Goal: Task Accomplishment & Management: Use online tool/utility

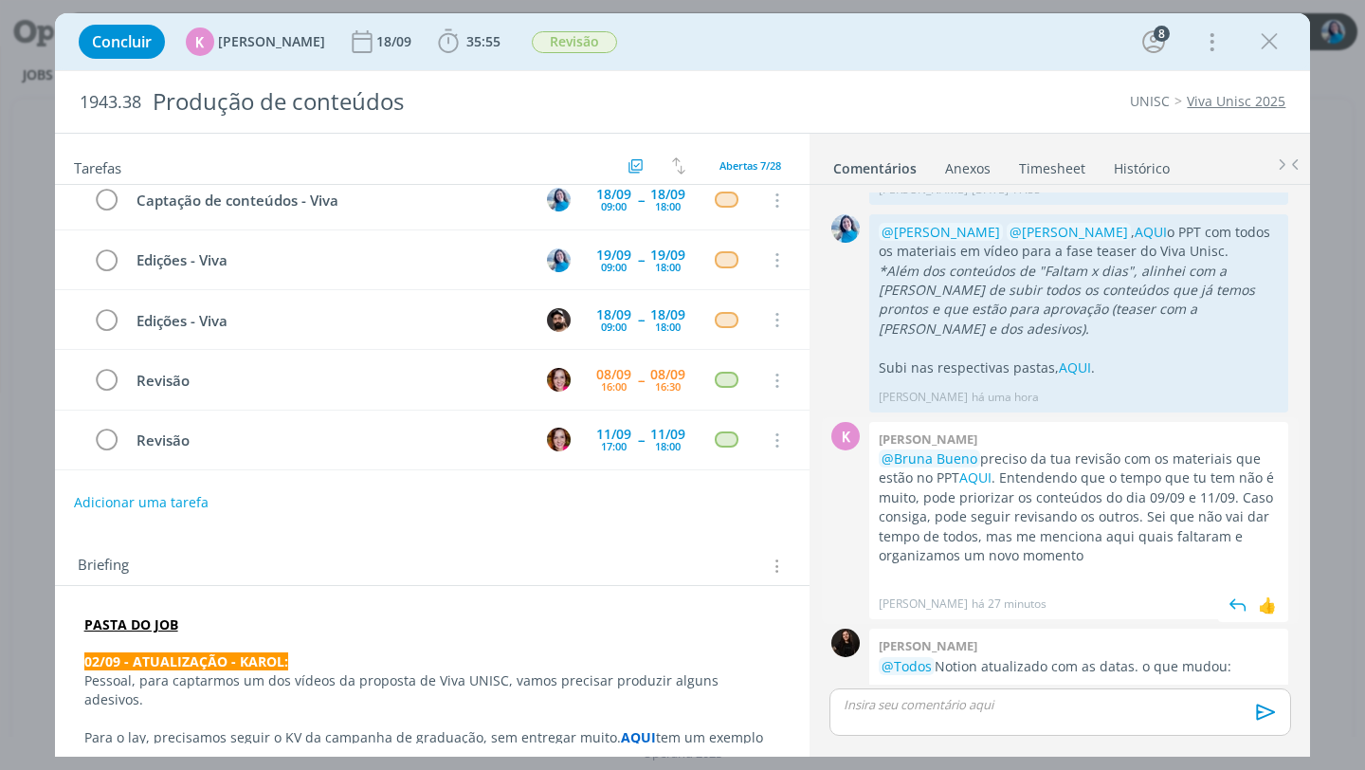
scroll to position [1019, 0]
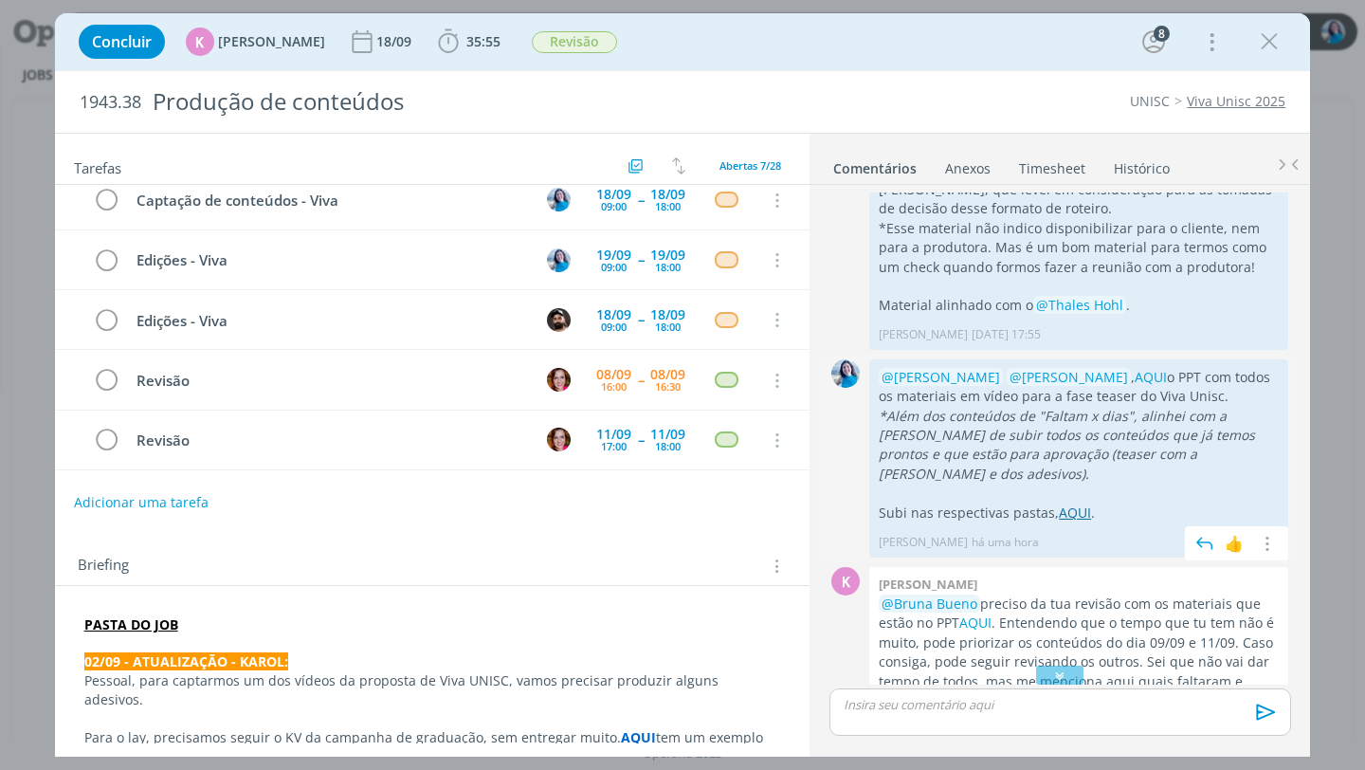
click at [1074, 503] on link "AQUI" at bounding box center [1075, 512] width 32 height 18
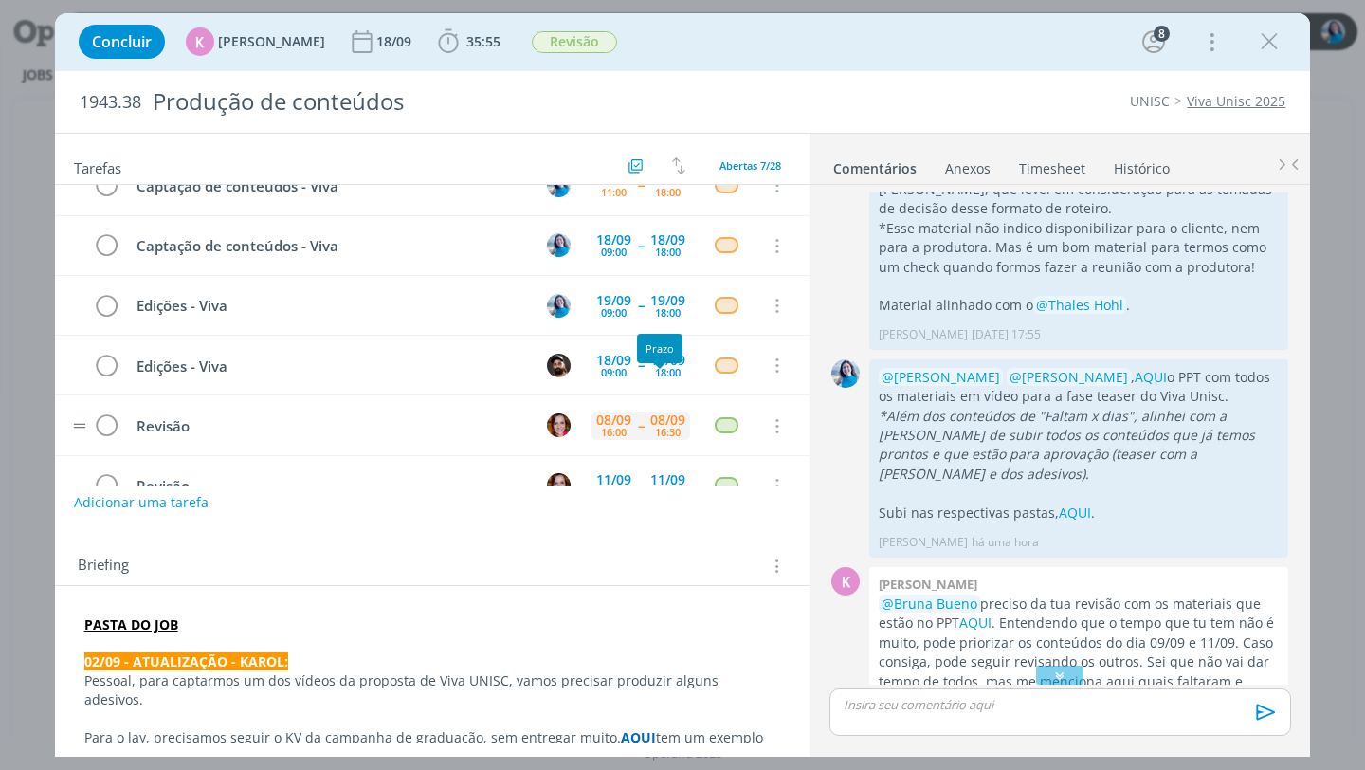
scroll to position [0, 0]
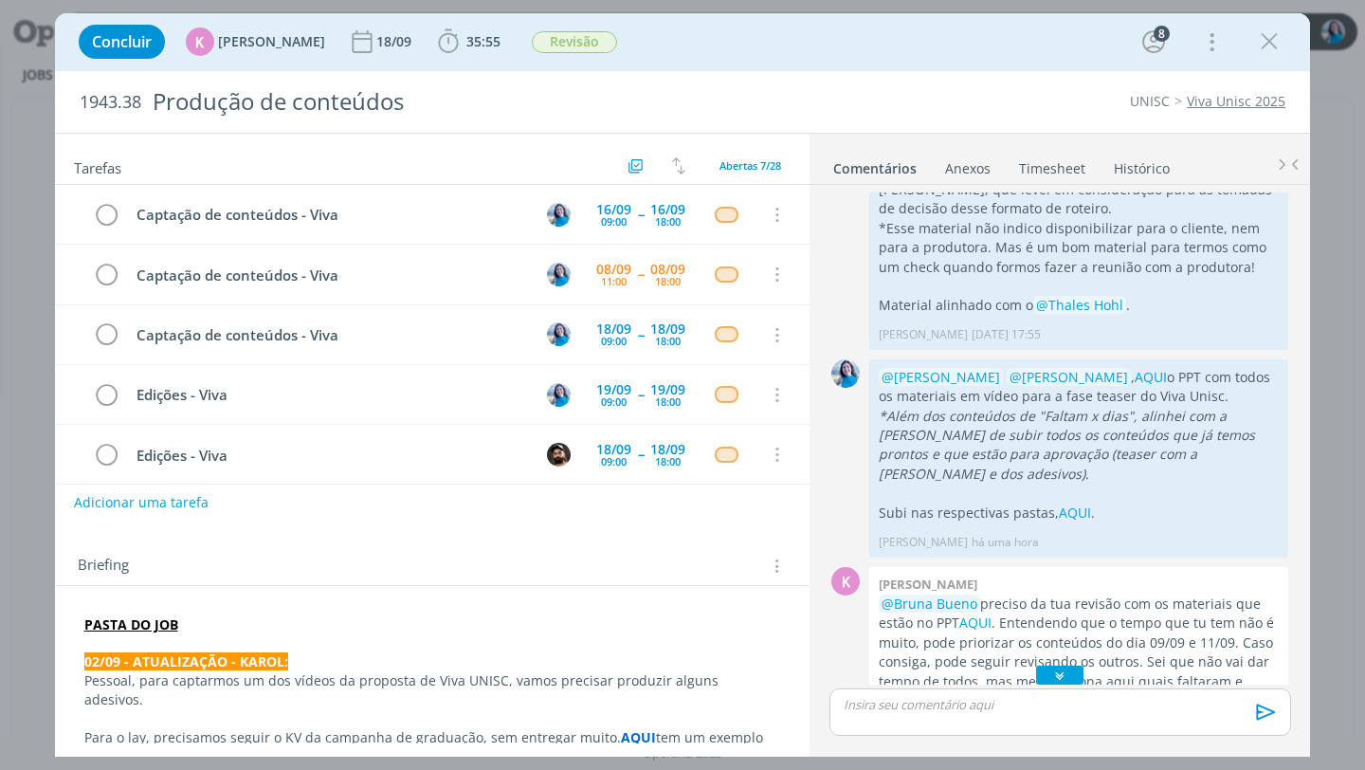
click at [1051, 669] on icon "dialog" at bounding box center [1061, 675] width 20 height 19
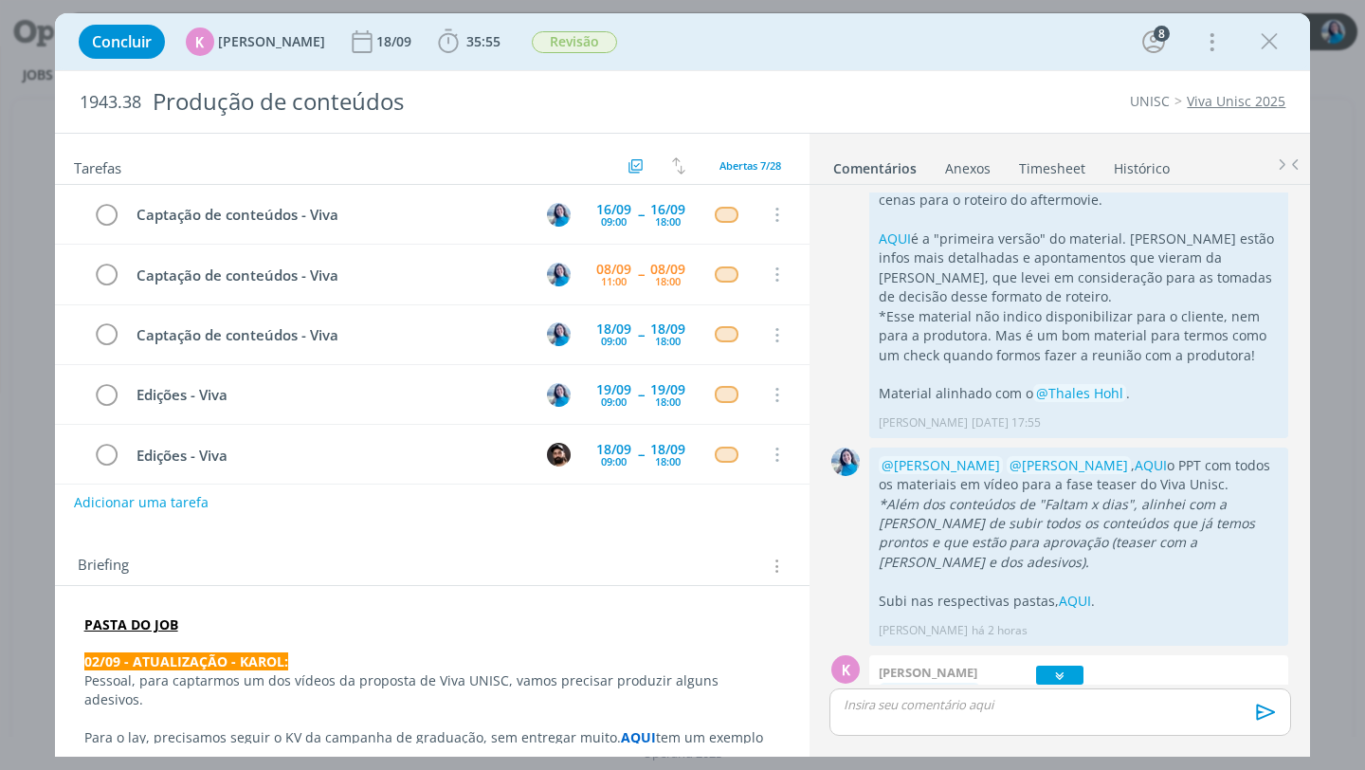
click at [1068, 677] on div "dialog" at bounding box center [1059, 675] width 47 height 19
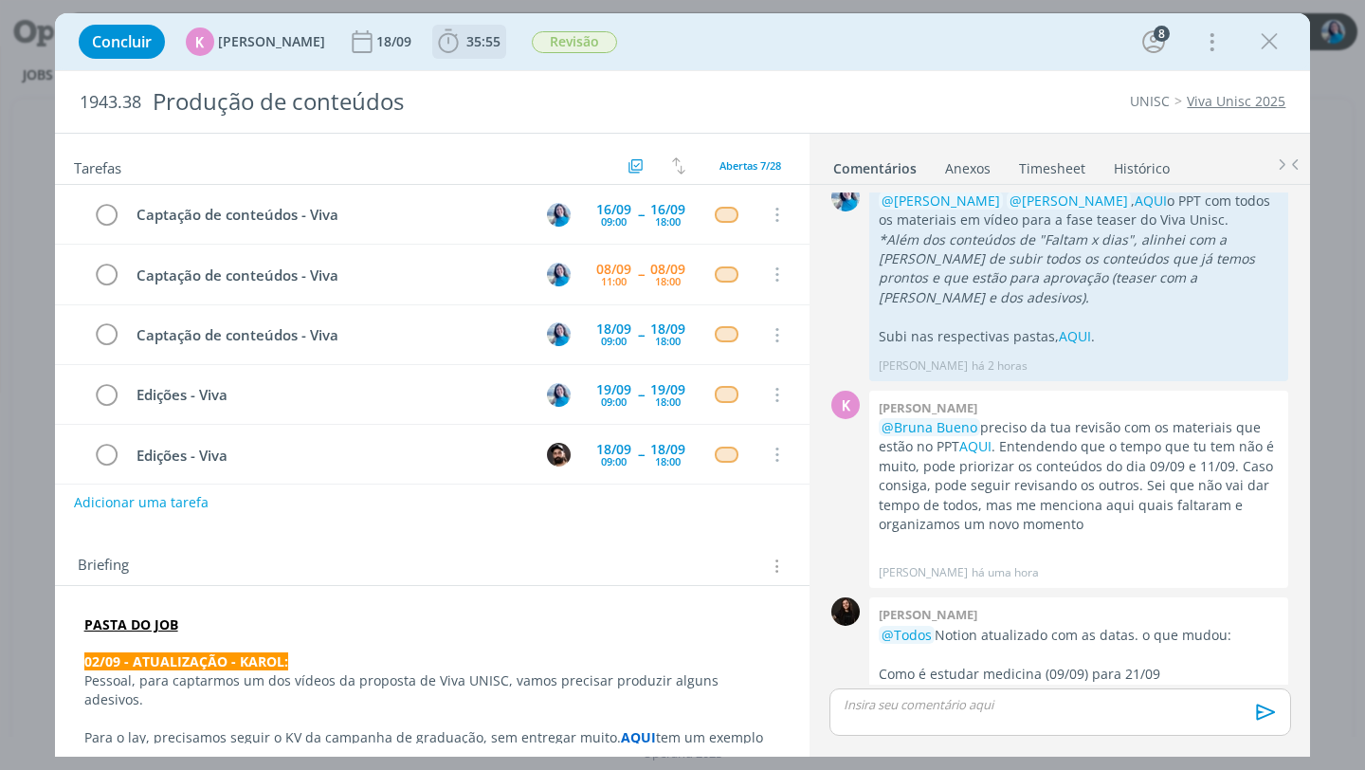
click at [445, 39] on icon "dialog" at bounding box center [448, 41] width 20 height 24
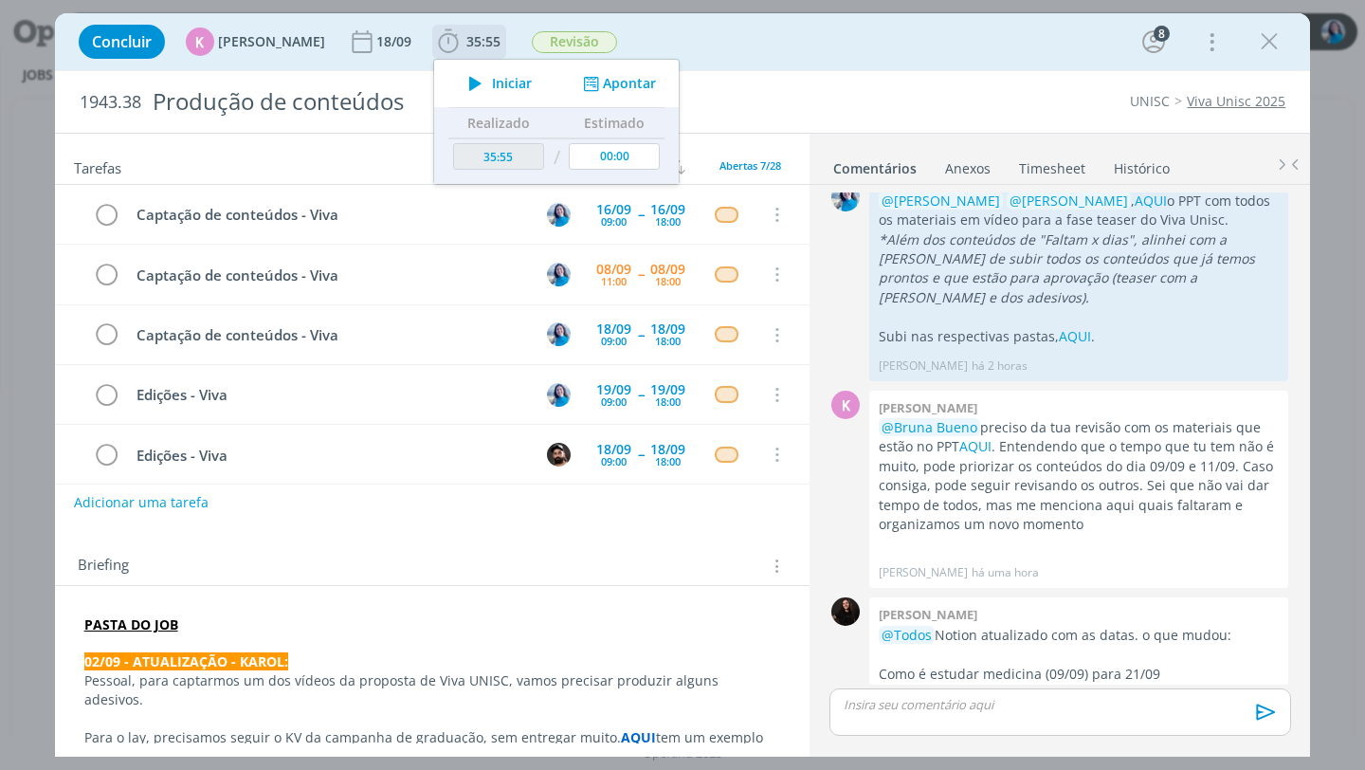
click at [469, 79] on icon "dialog" at bounding box center [475, 83] width 33 height 25
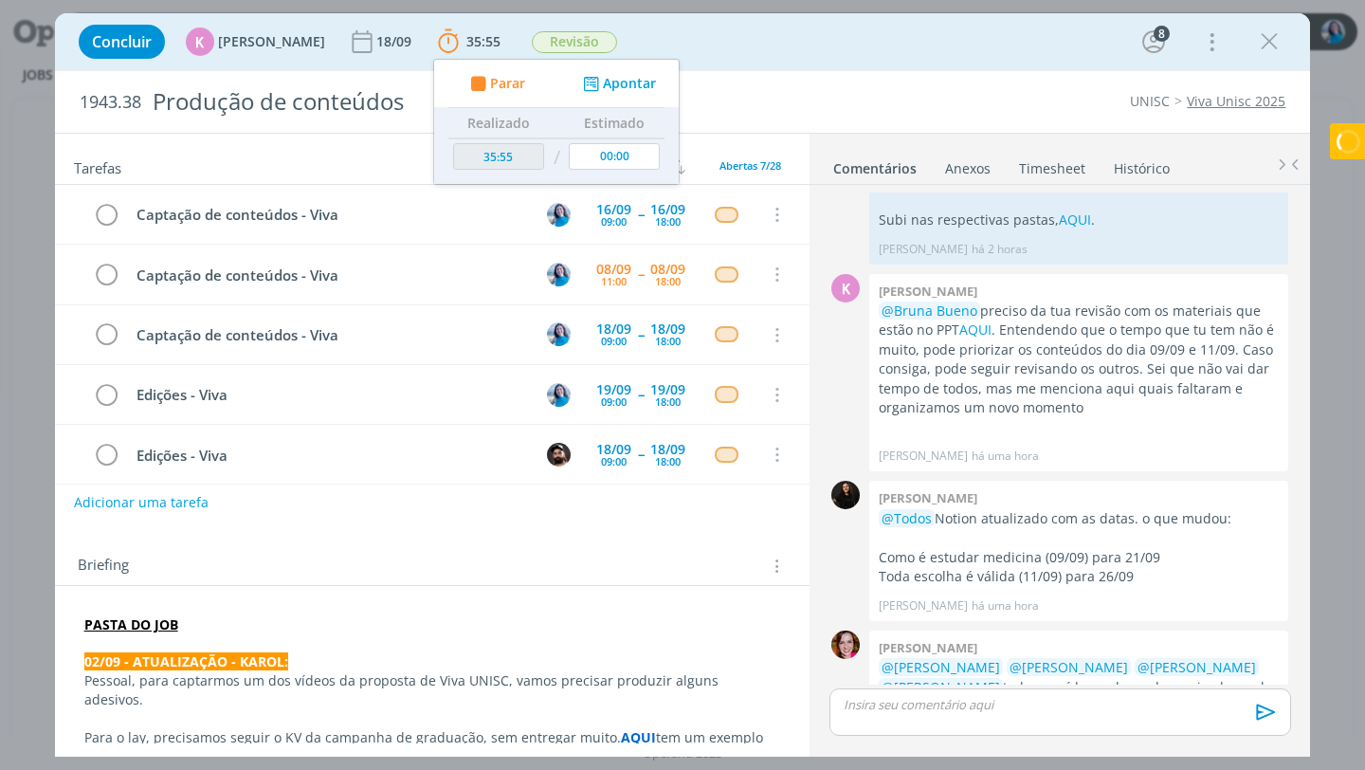
scroll to position [1325, 0]
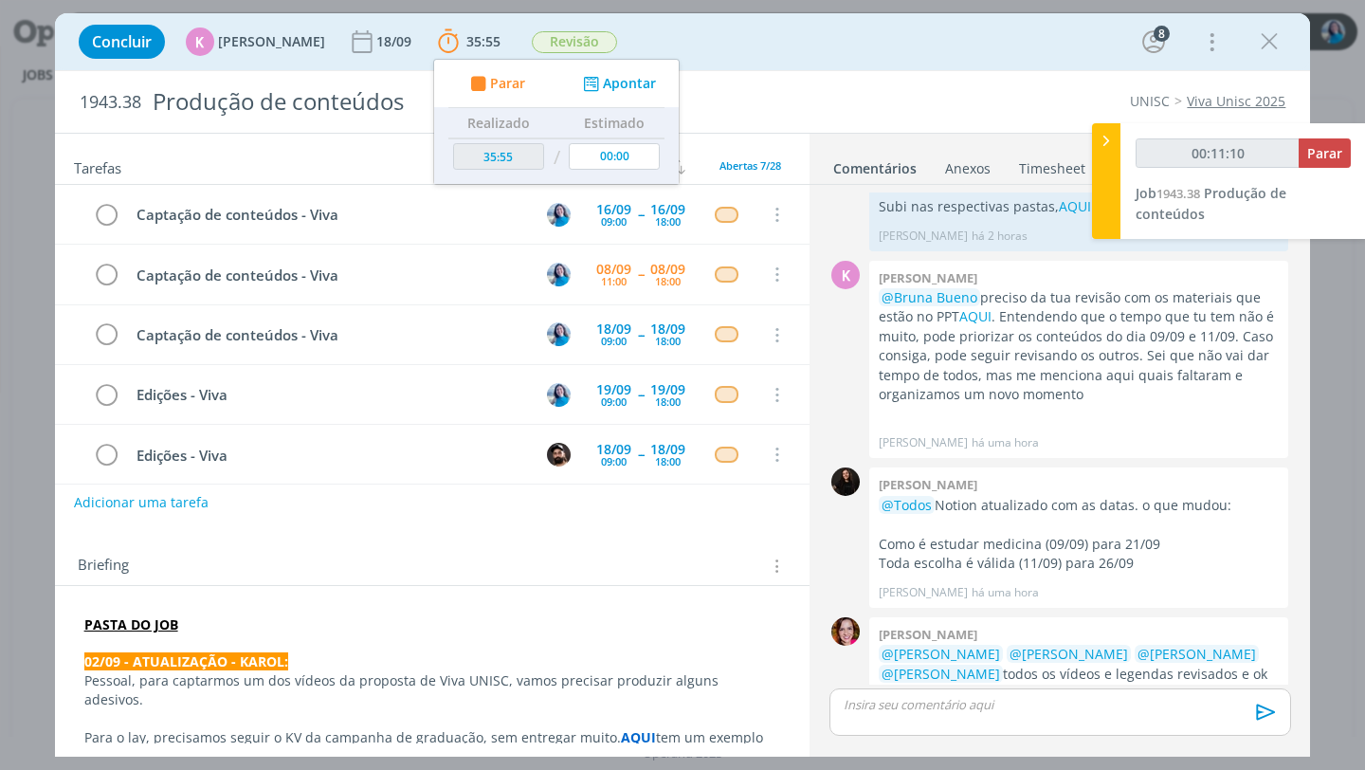
type input "00:11:11"
click at [1111, 145] on icon at bounding box center [1106, 141] width 19 height 20
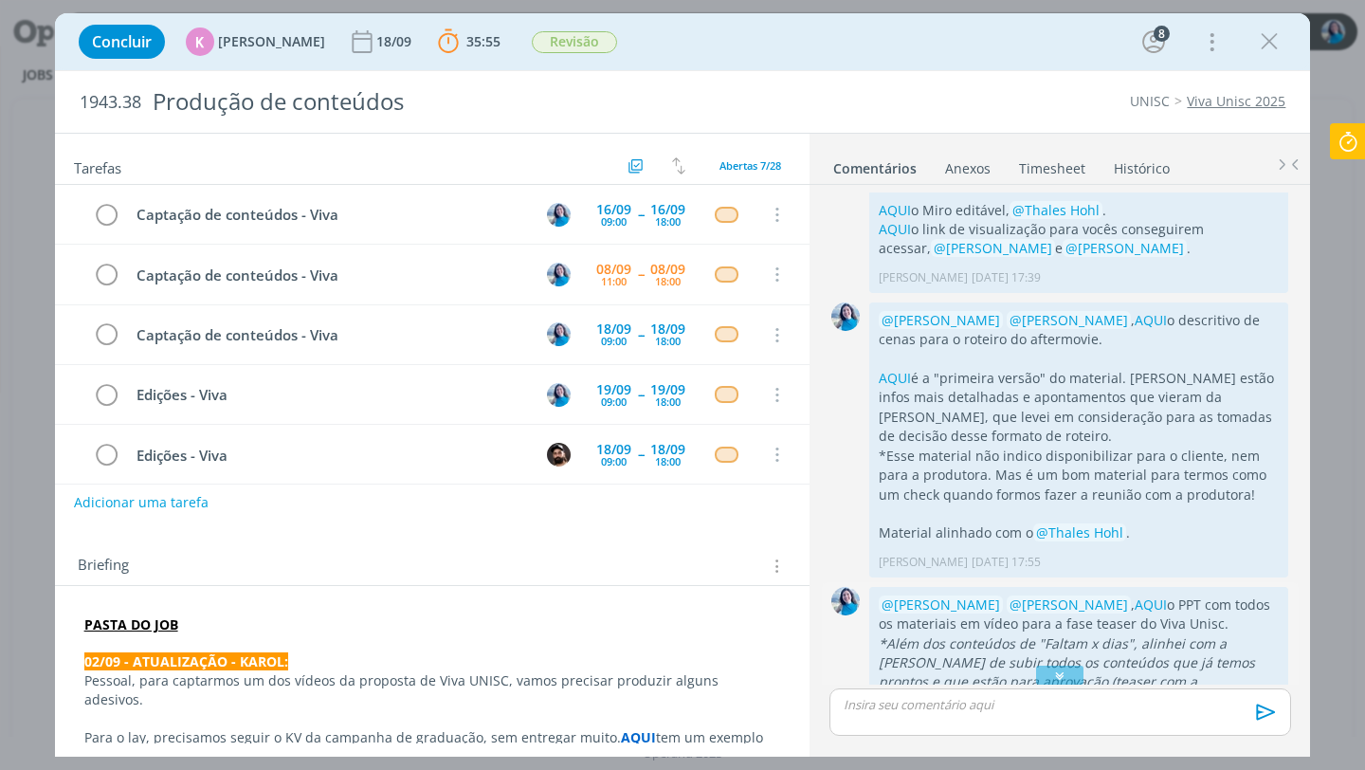
scroll to position [773, 0]
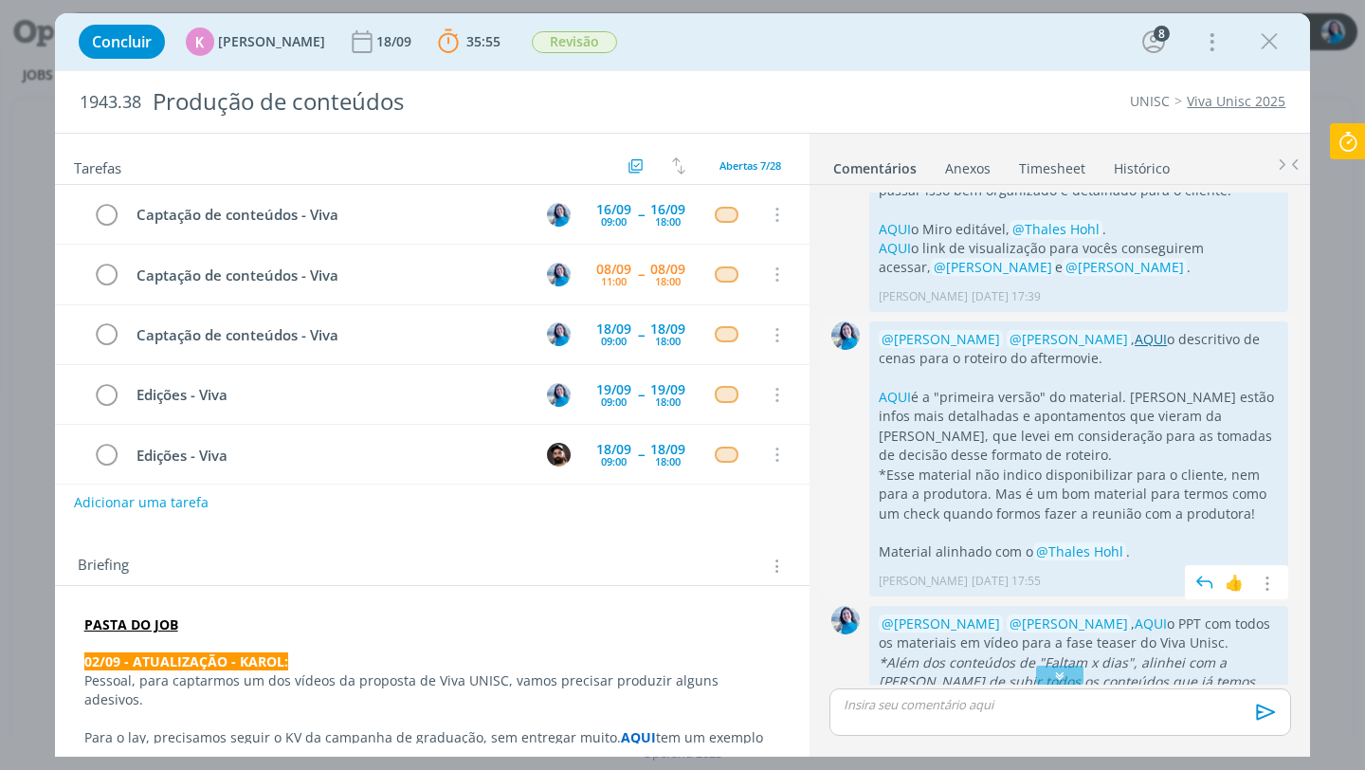
click at [1135, 330] on link "AQUI" at bounding box center [1151, 339] width 32 height 18
click at [1351, 147] on icon at bounding box center [1348, 141] width 34 height 37
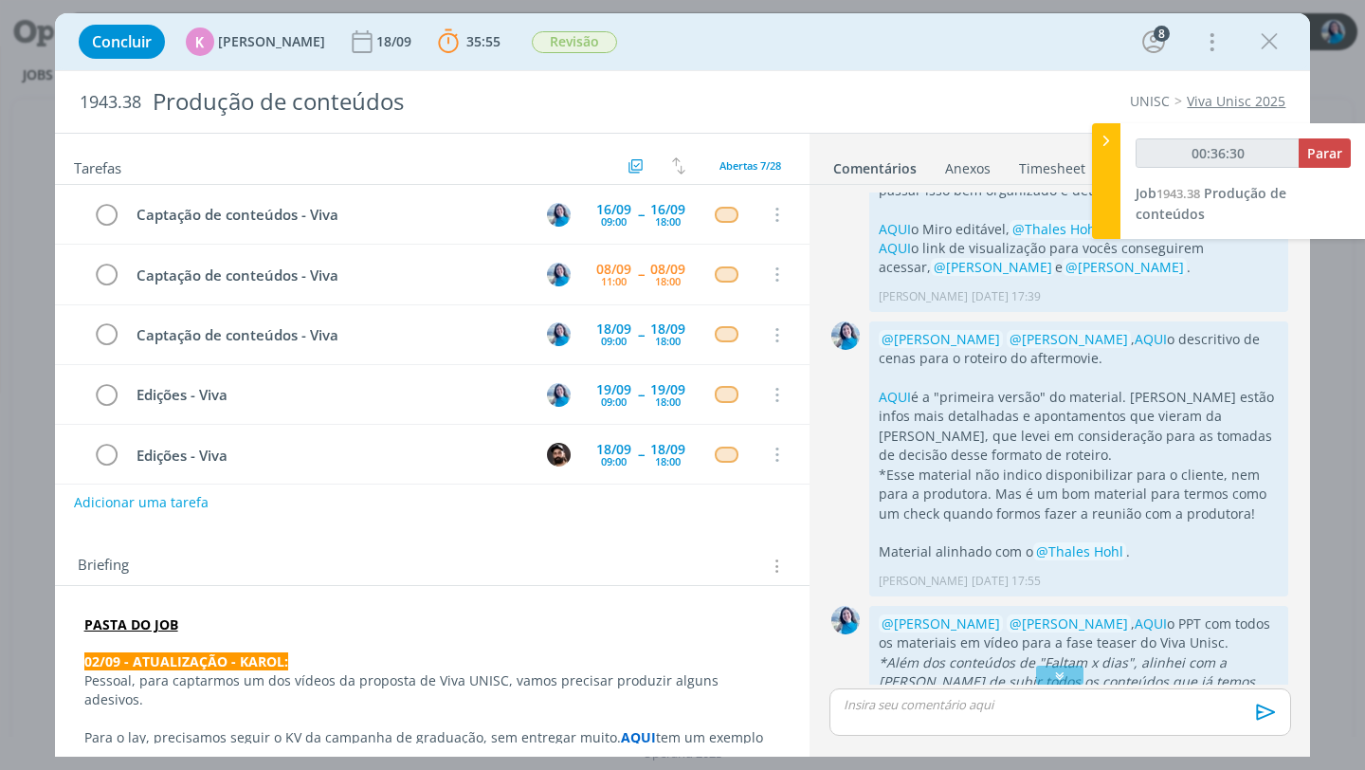
type input "00:36:31"
click at [1333, 149] on span "Parar" at bounding box center [1324, 153] width 35 height 18
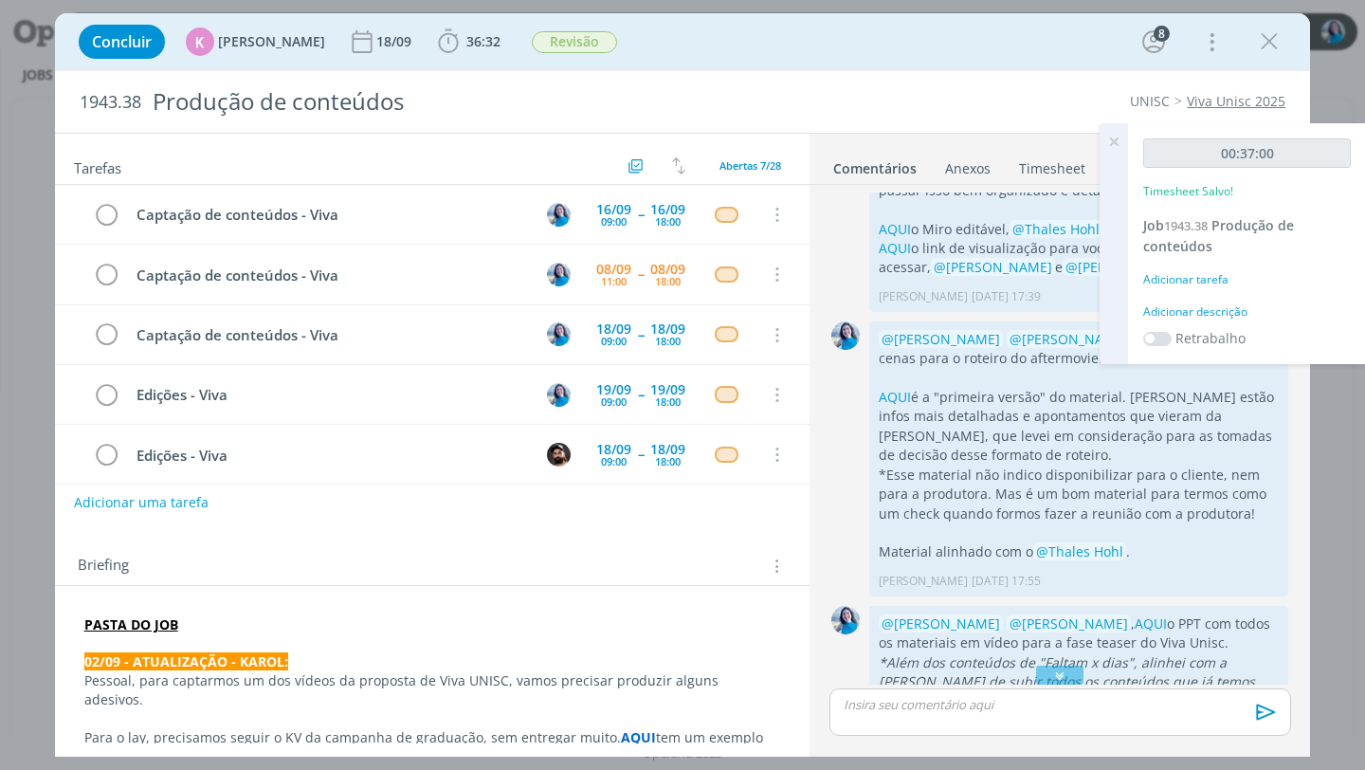
click at [1237, 308] on div "Adicionar descrição" at bounding box center [1247, 311] width 208 height 17
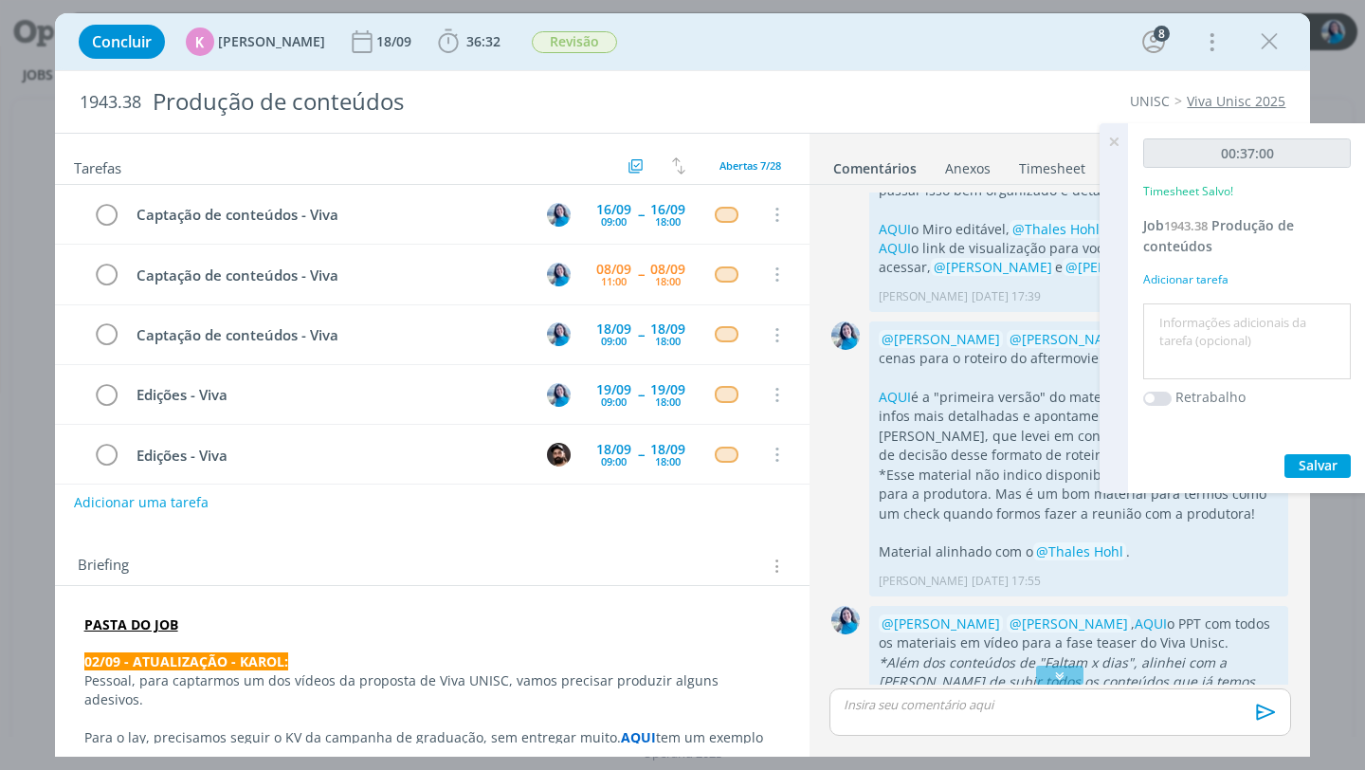
click at [1238, 309] on textarea at bounding box center [1247, 341] width 198 height 67
type textarea "reunião sobre aftermovie"
click at [1321, 466] on span "Salvar" at bounding box center [1318, 465] width 39 height 18
click at [1112, 139] on icon at bounding box center [1114, 141] width 34 height 37
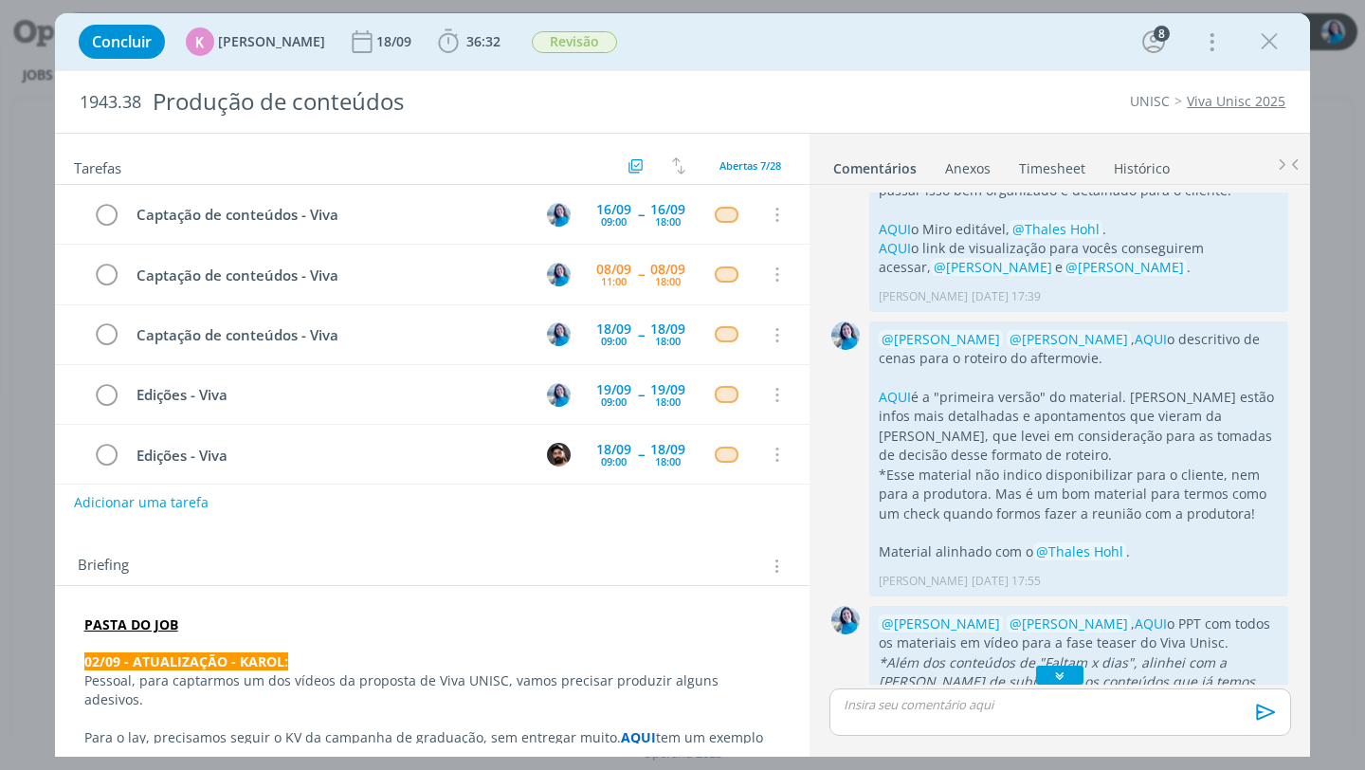
click at [1054, 679] on icon "dialog" at bounding box center [1061, 675] width 20 height 19
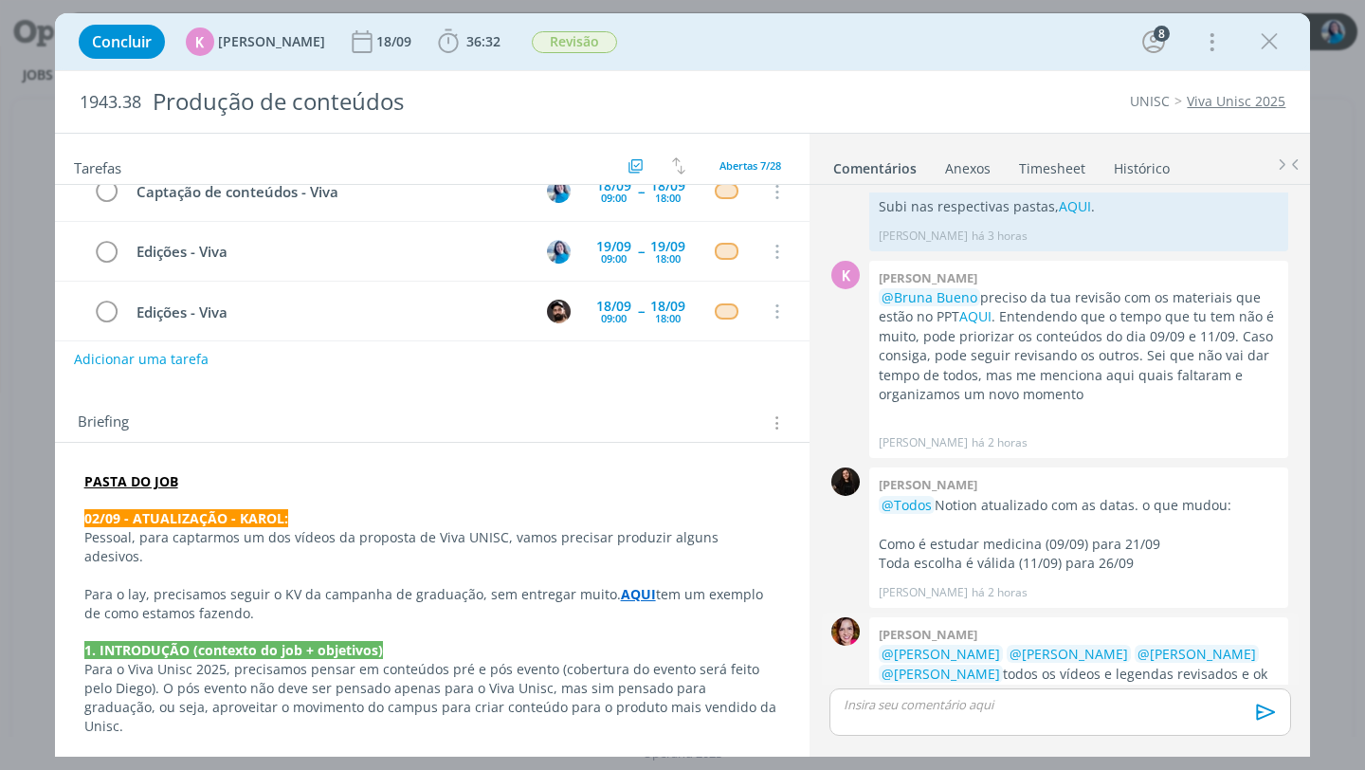
scroll to position [148, 0]
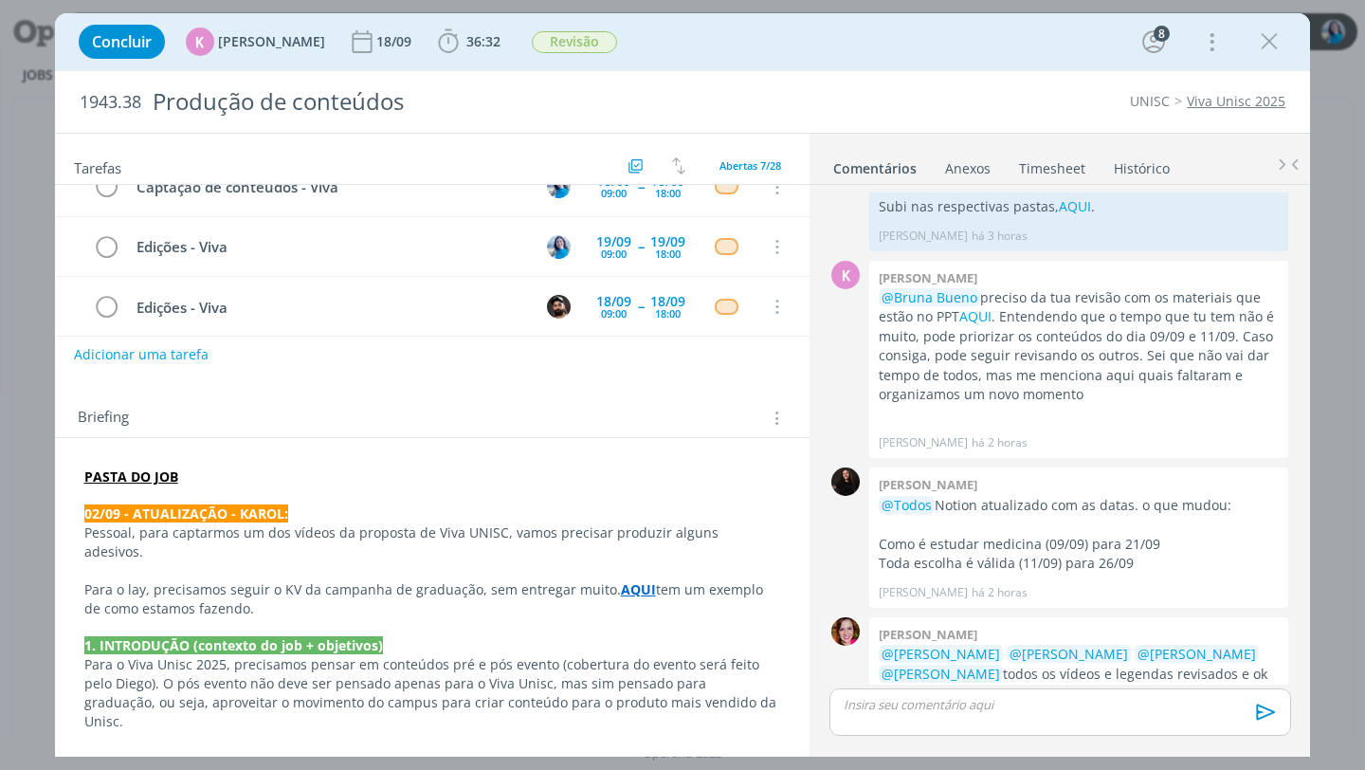
click at [977, 684] on link "cliente" at bounding box center [955, 693] width 43 height 18
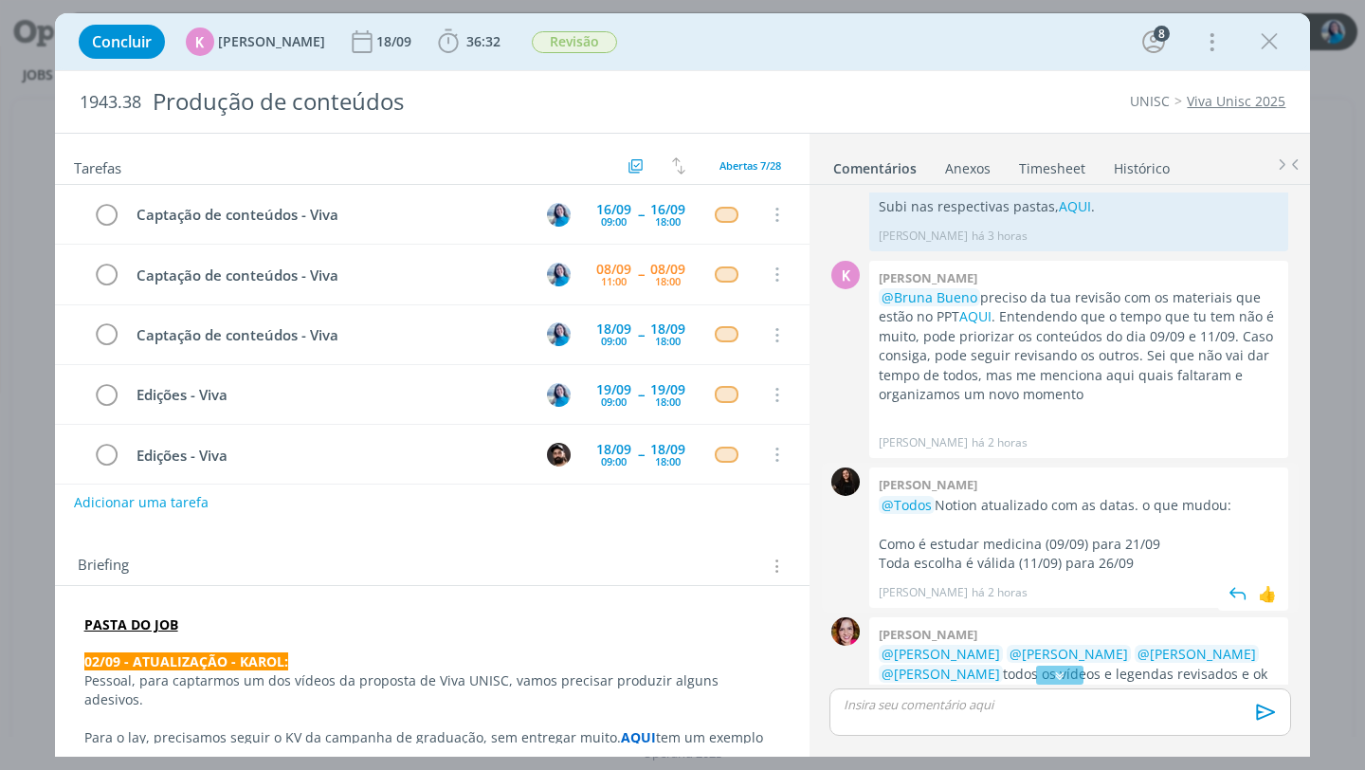
scroll to position [1325, 0]
click at [1271, 42] on icon "dialog" at bounding box center [1269, 41] width 28 height 28
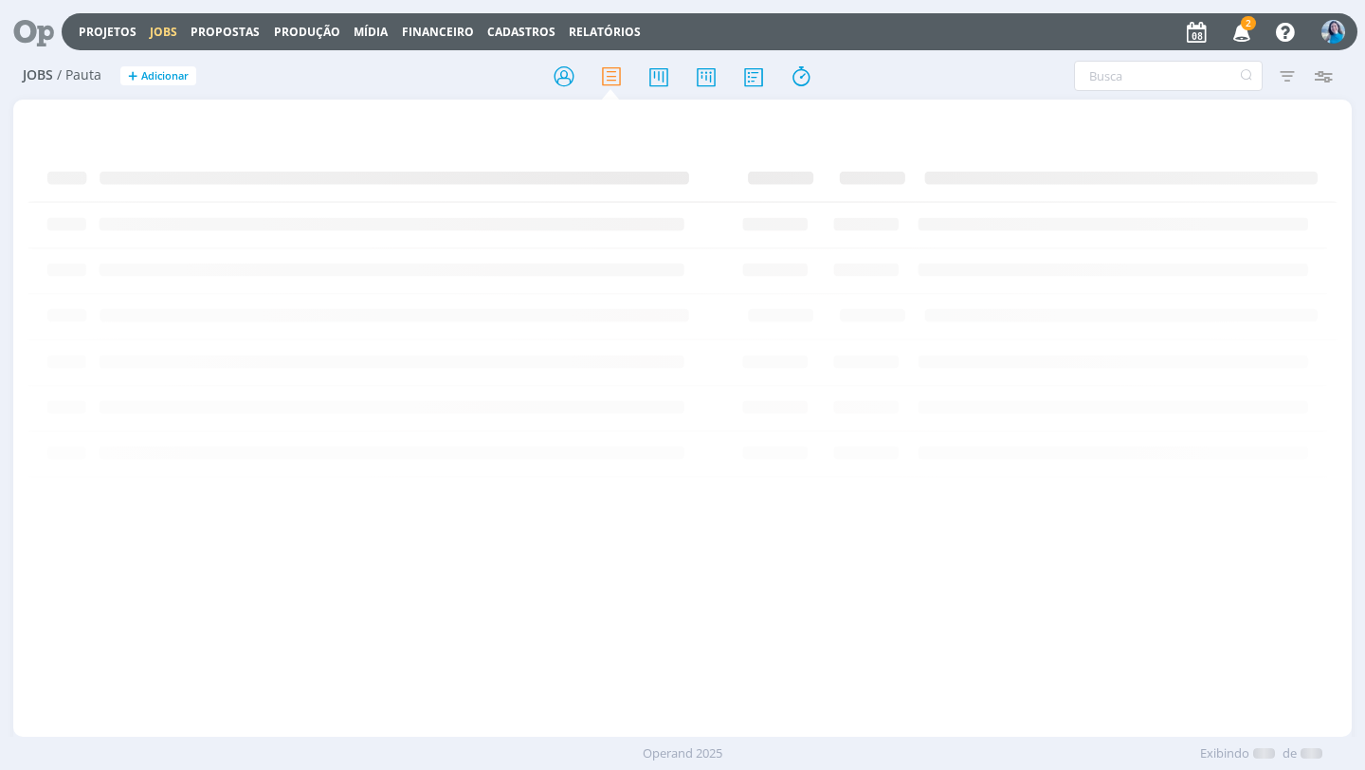
click at [1241, 29] on icon "button" at bounding box center [1242, 31] width 33 height 32
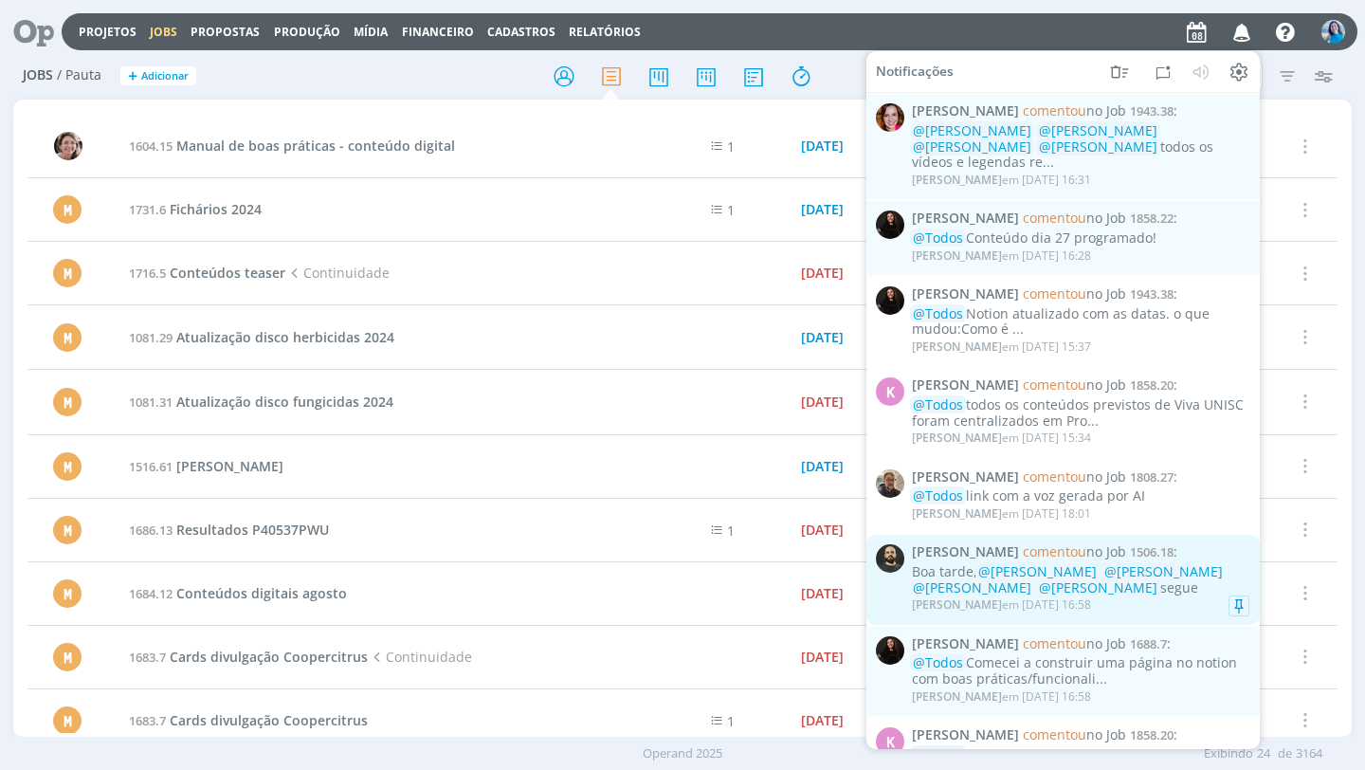
click at [1081, 562] on span "@[PERSON_NAME]" at bounding box center [1037, 571] width 119 height 18
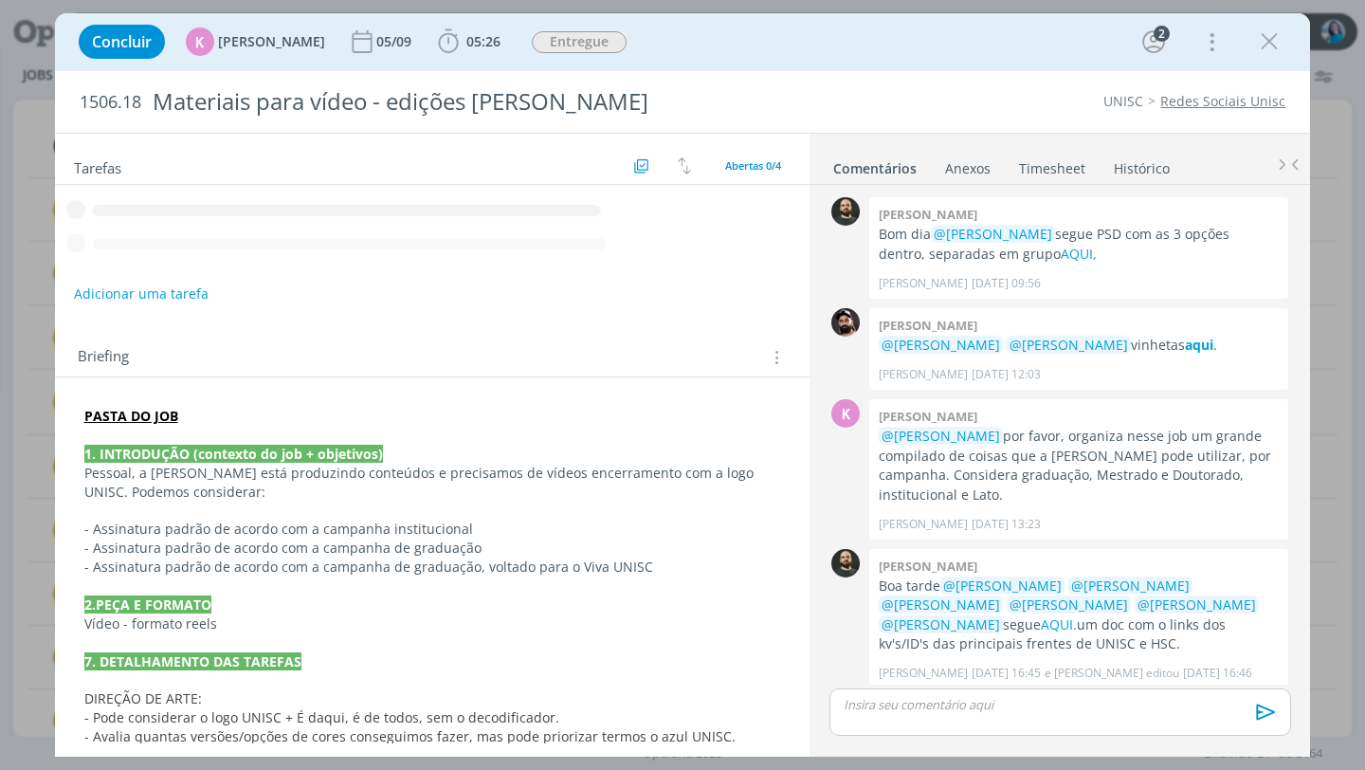
scroll to position [119, 0]
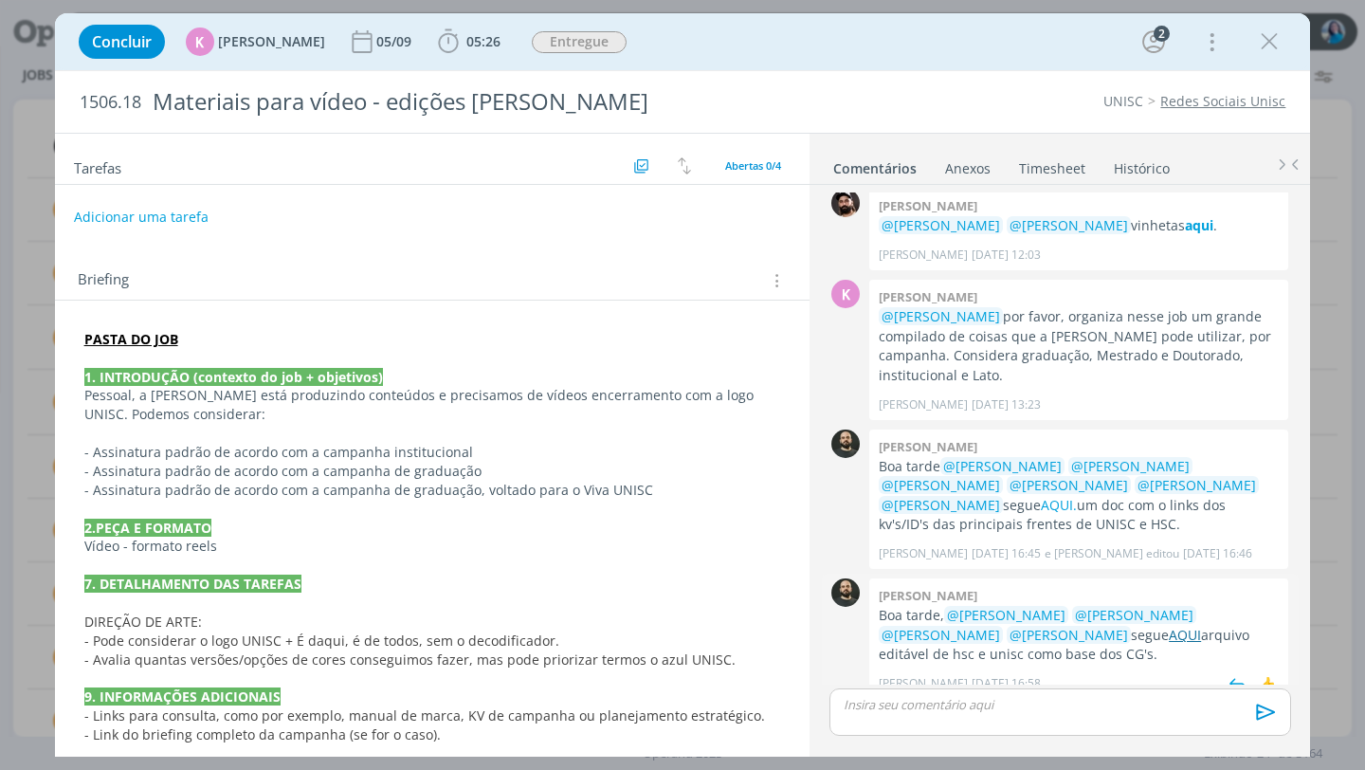
click at [1169, 626] on link "AQUI" at bounding box center [1185, 635] width 32 height 18
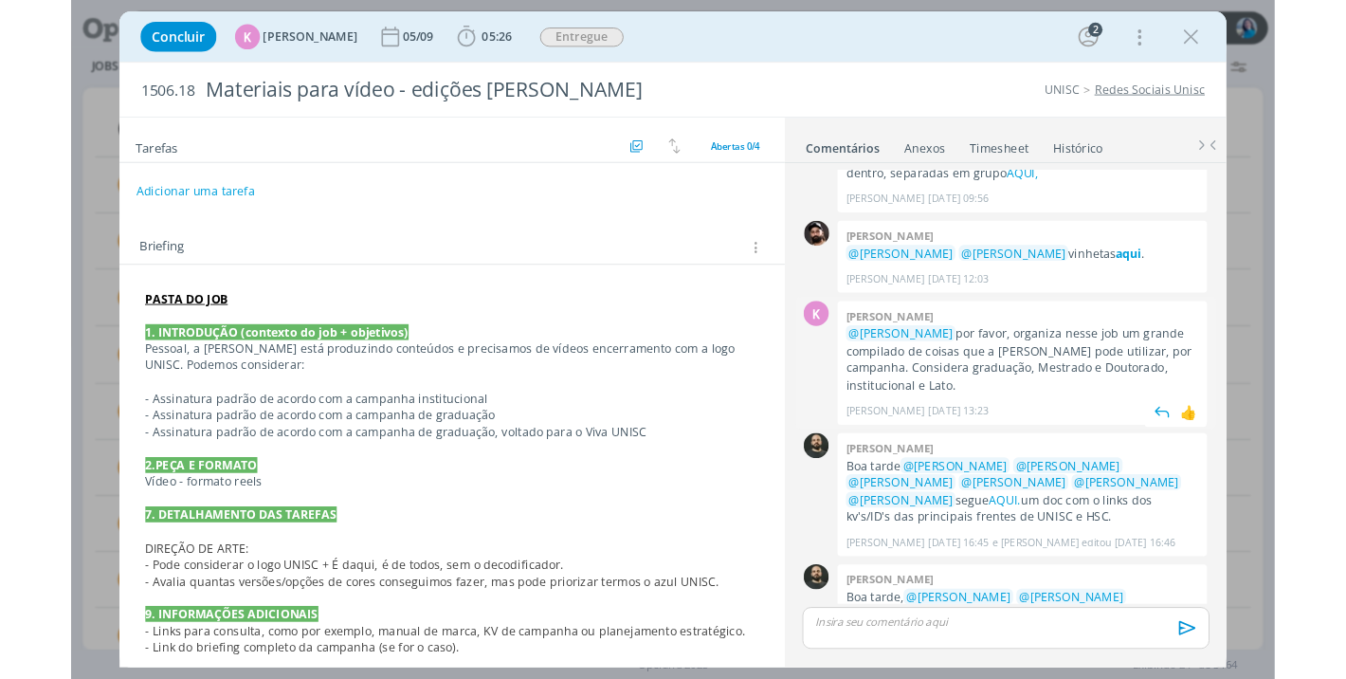
scroll to position [20, 0]
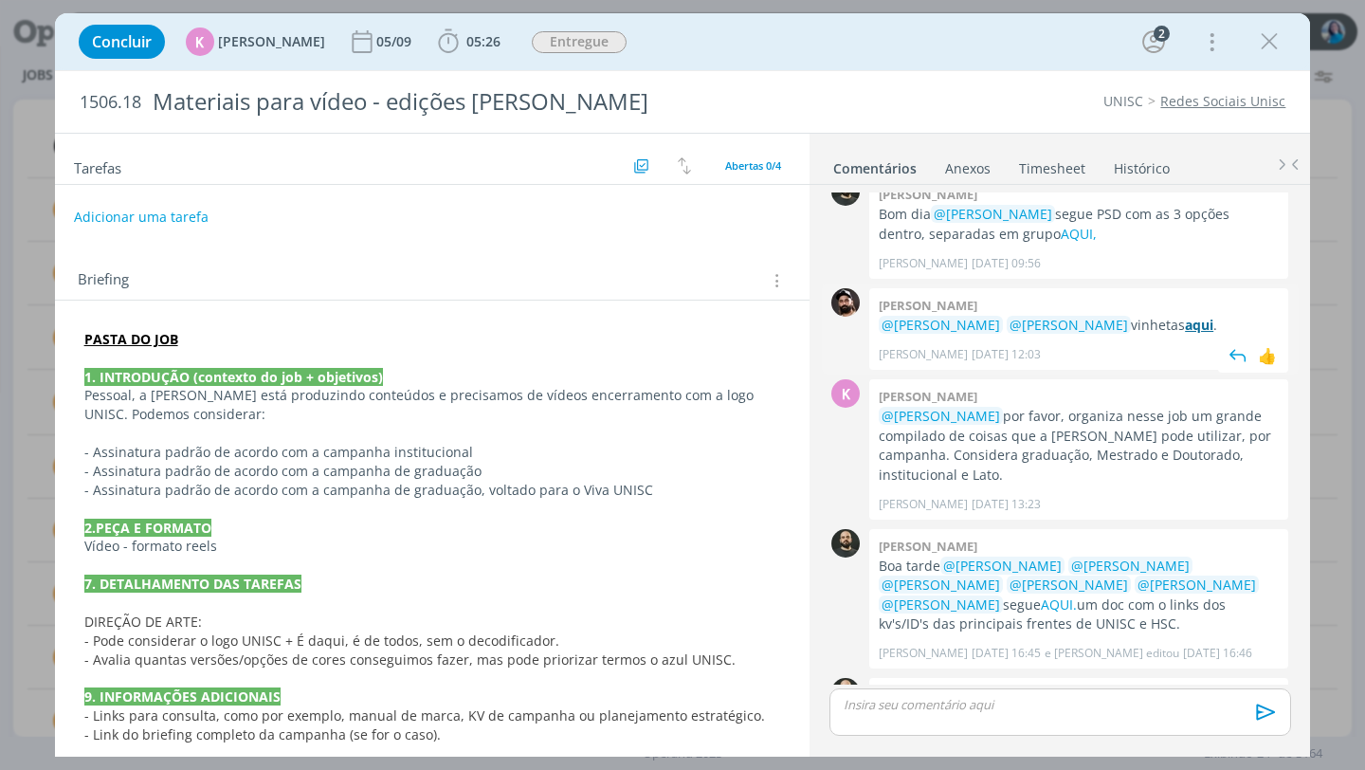
click at [1185, 330] on strong "aqui" at bounding box center [1199, 325] width 28 height 18
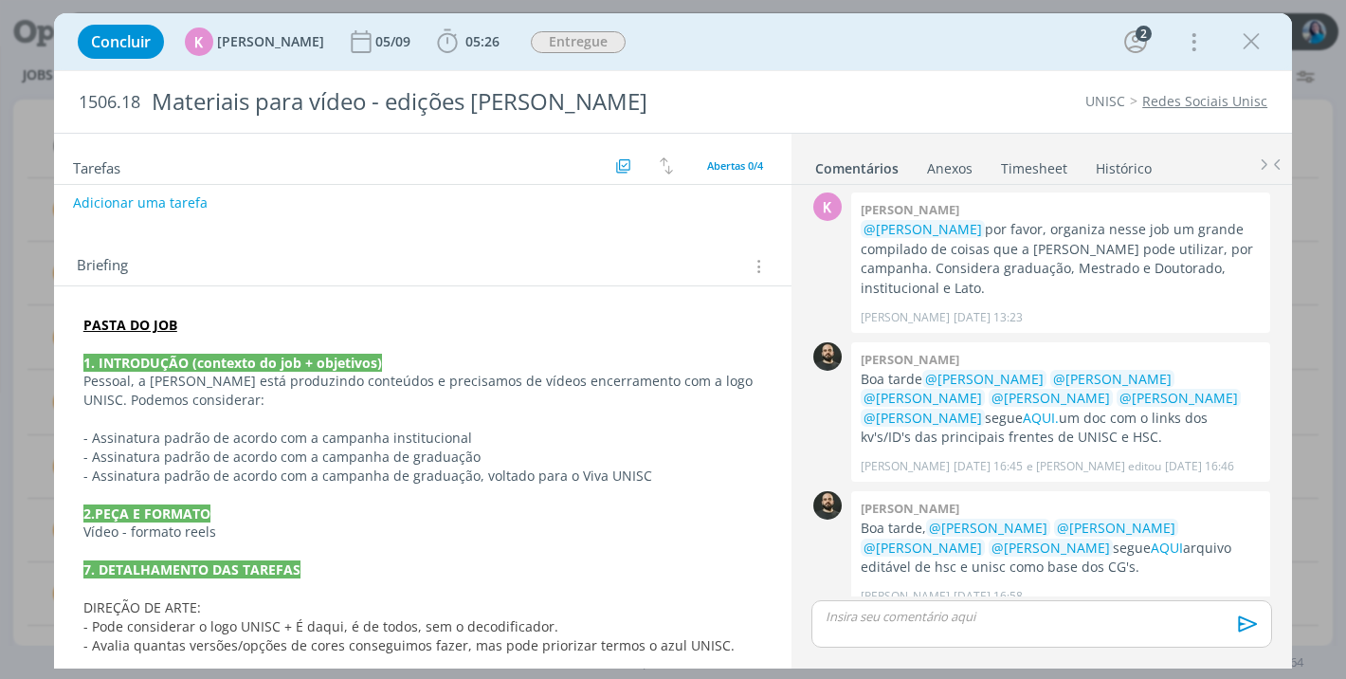
scroll to position [0, 0]
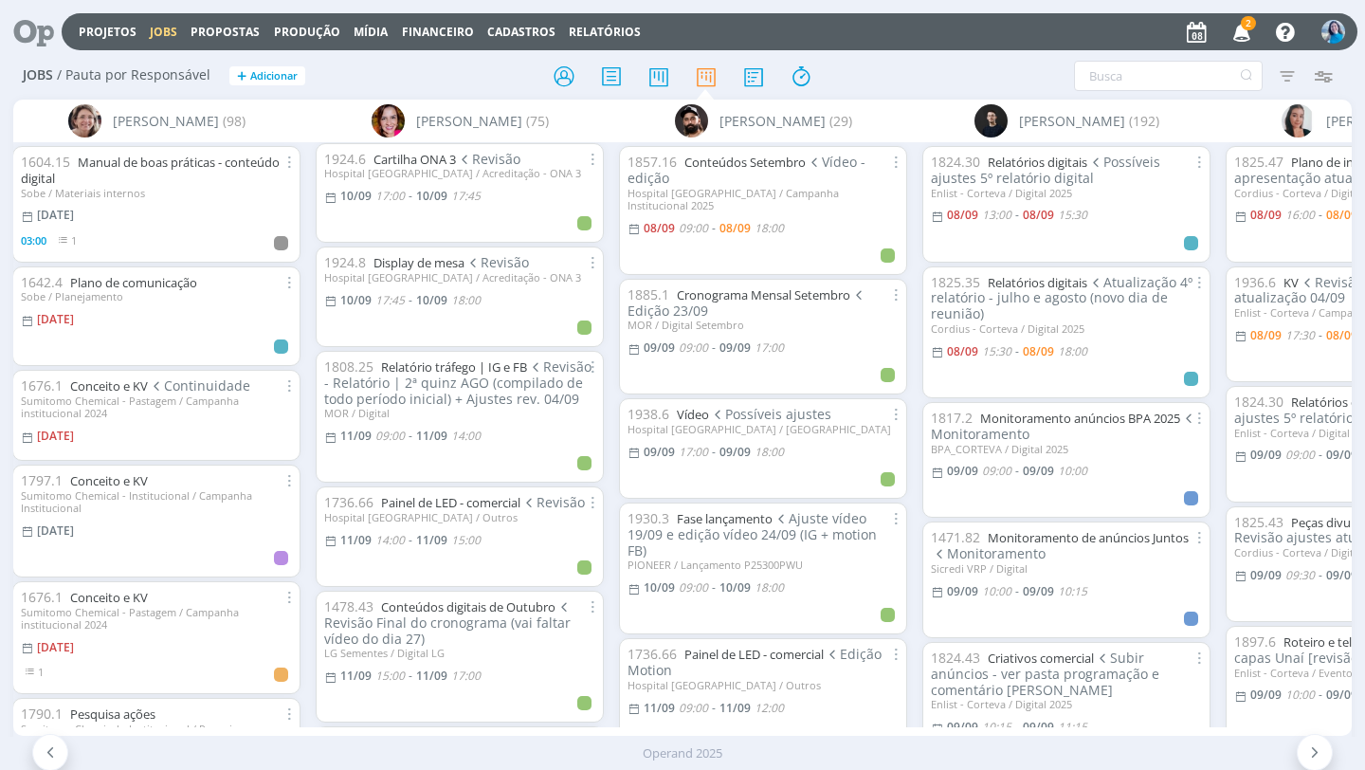
scroll to position [2522, 0]
click at [1250, 31] on icon "button" at bounding box center [1242, 31] width 33 height 32
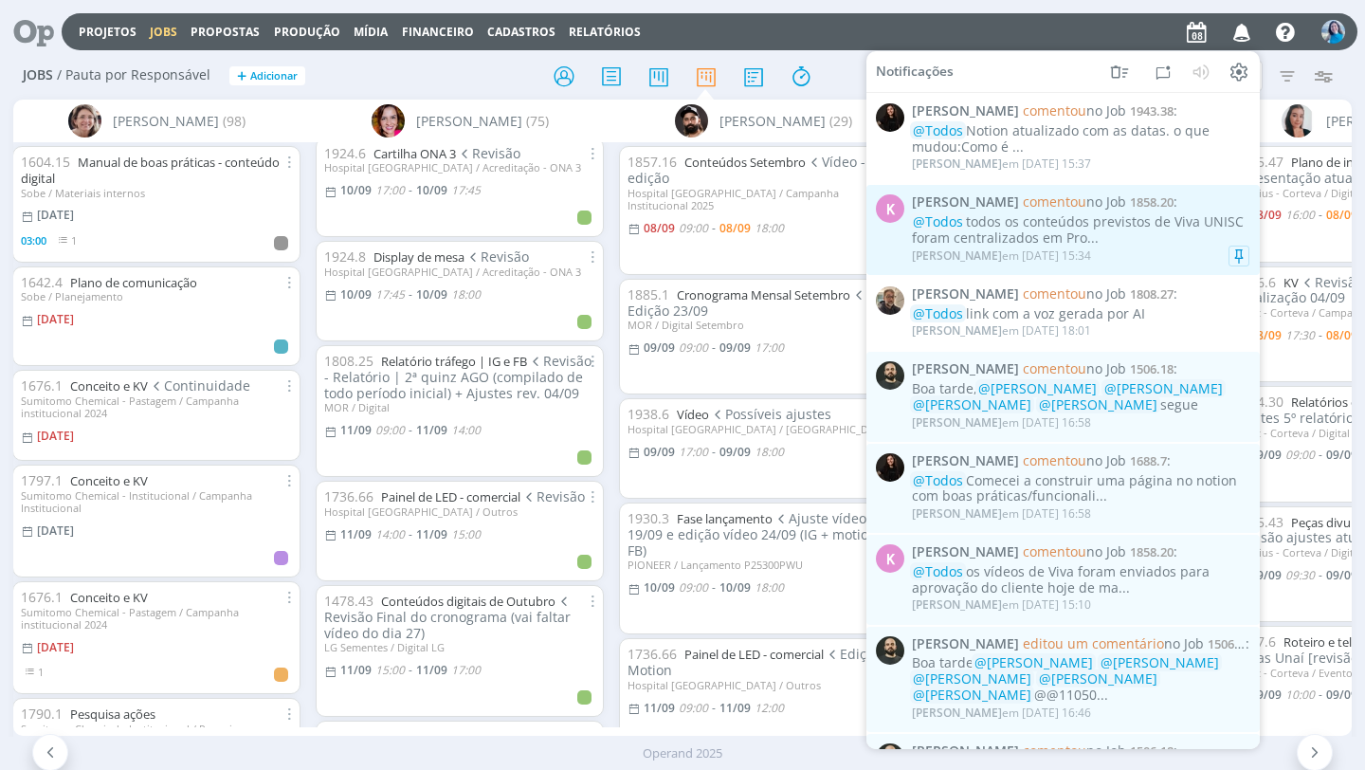
click at [1197, 235] on div "@Todos todos os conteúdos previstos de Viva UNISC foram centralizados em Pro..." at bounding box center [1081, 230] width 338 height 32
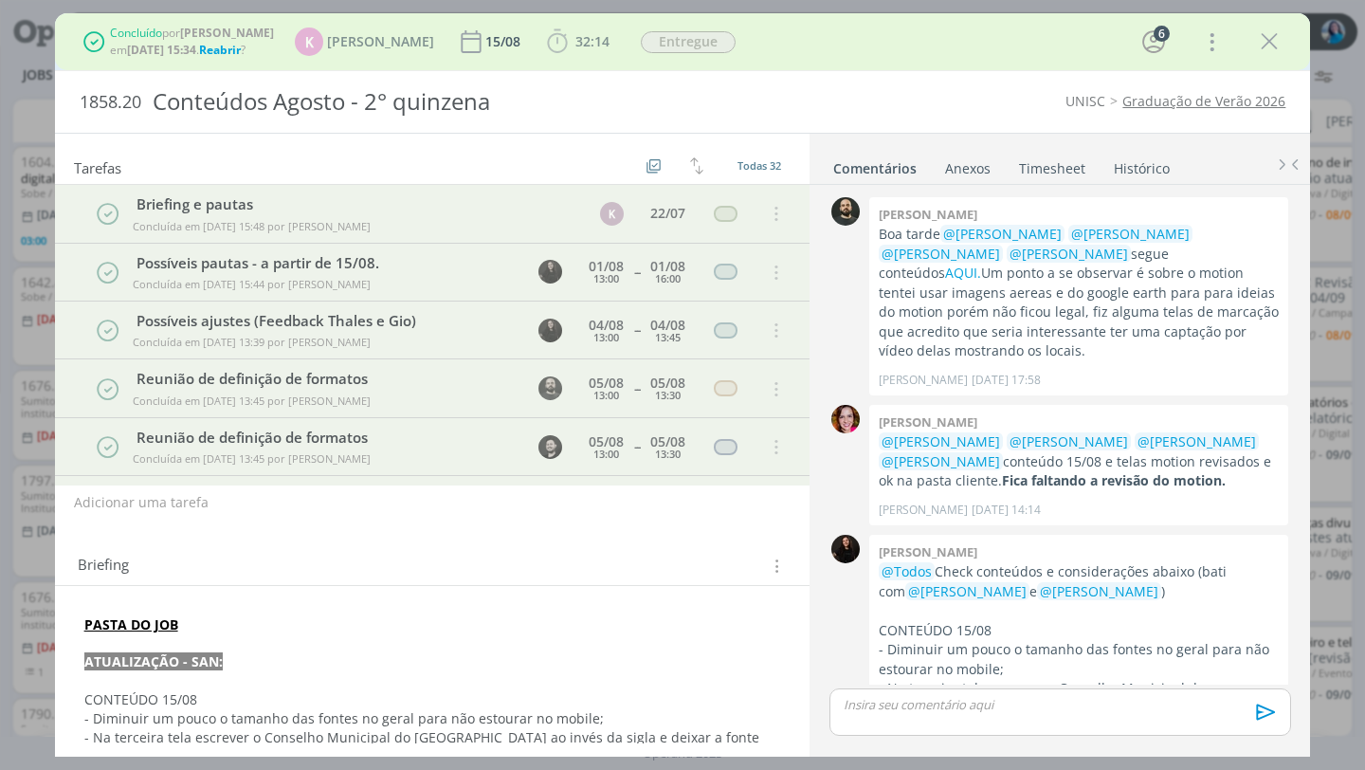
scroll to position [2921, 0]
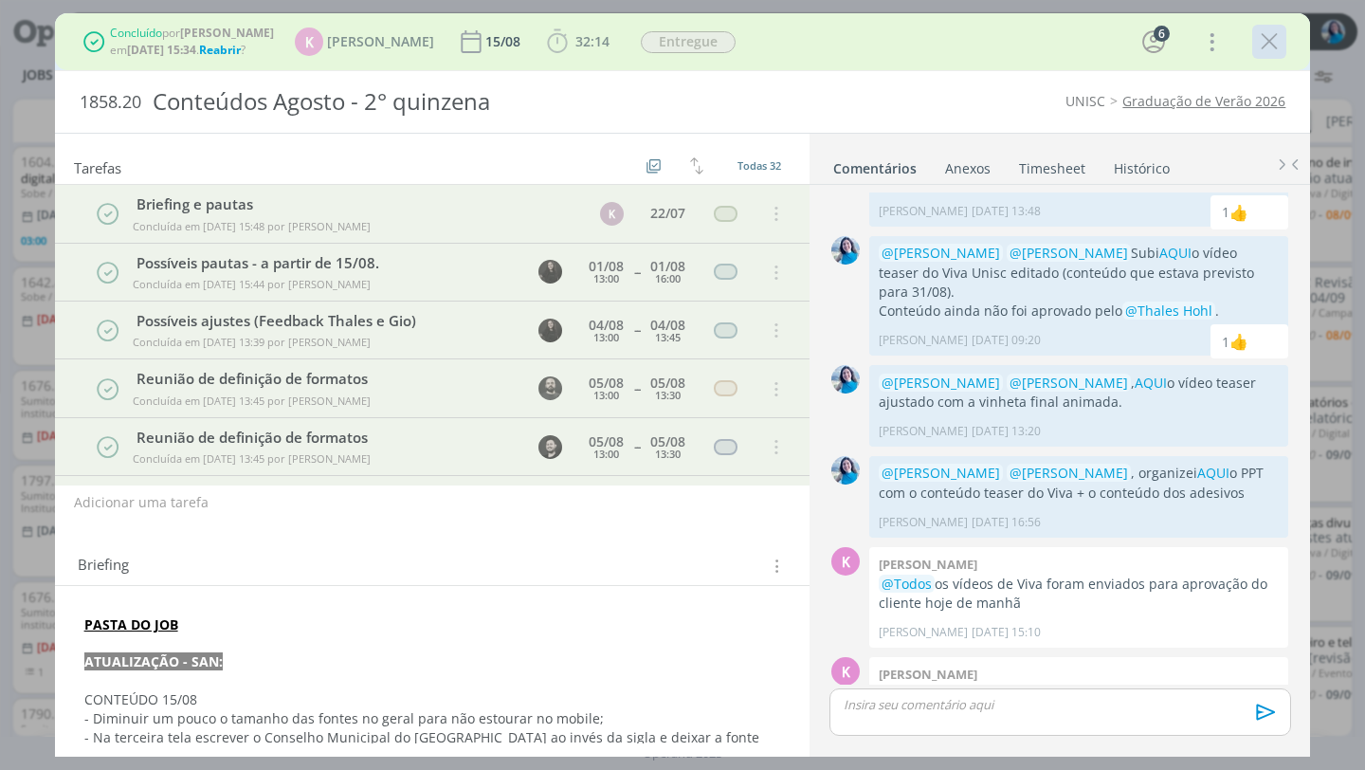
click at [1274, 50] on icon "dialog" at bounding box center [1269, 41] width 28 height 28
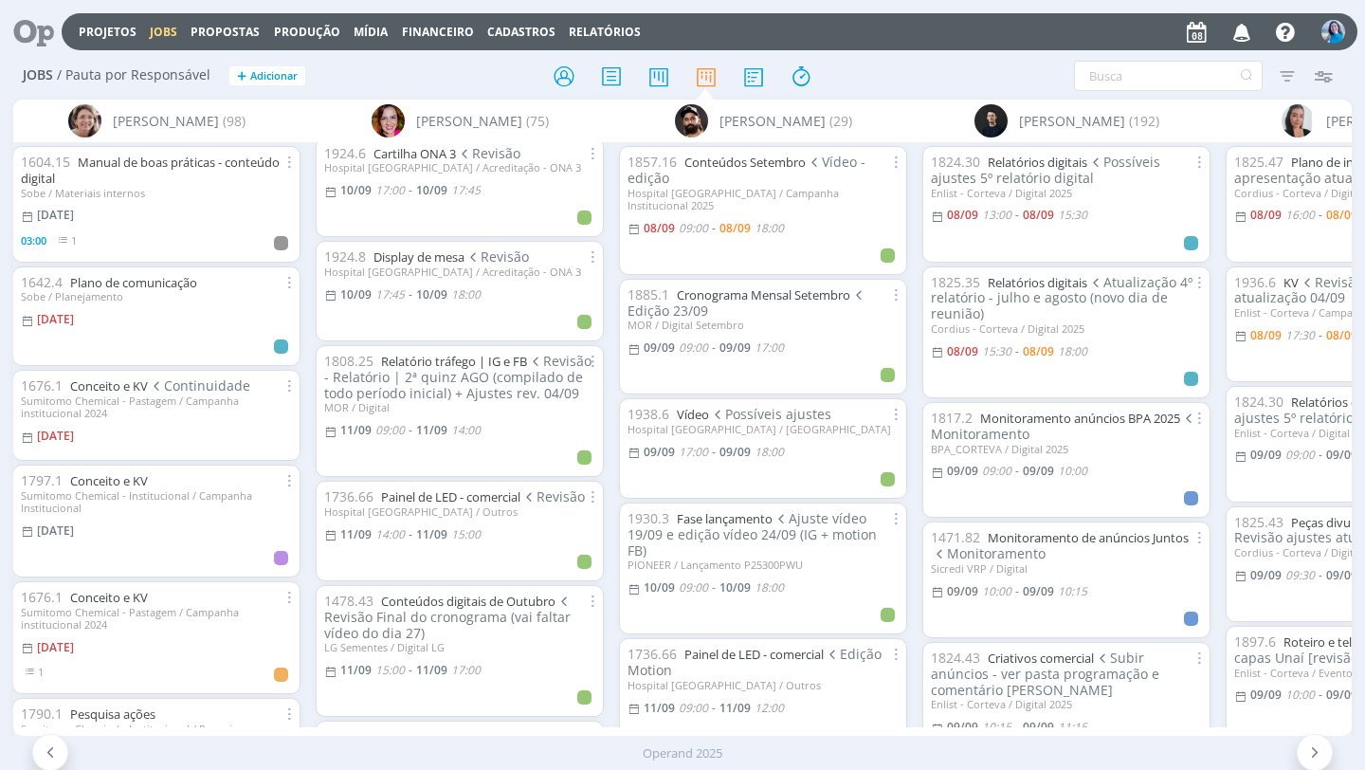
click at [1235, 37] on icon "button" at bounding box center [1242, 31] width 33 height 32
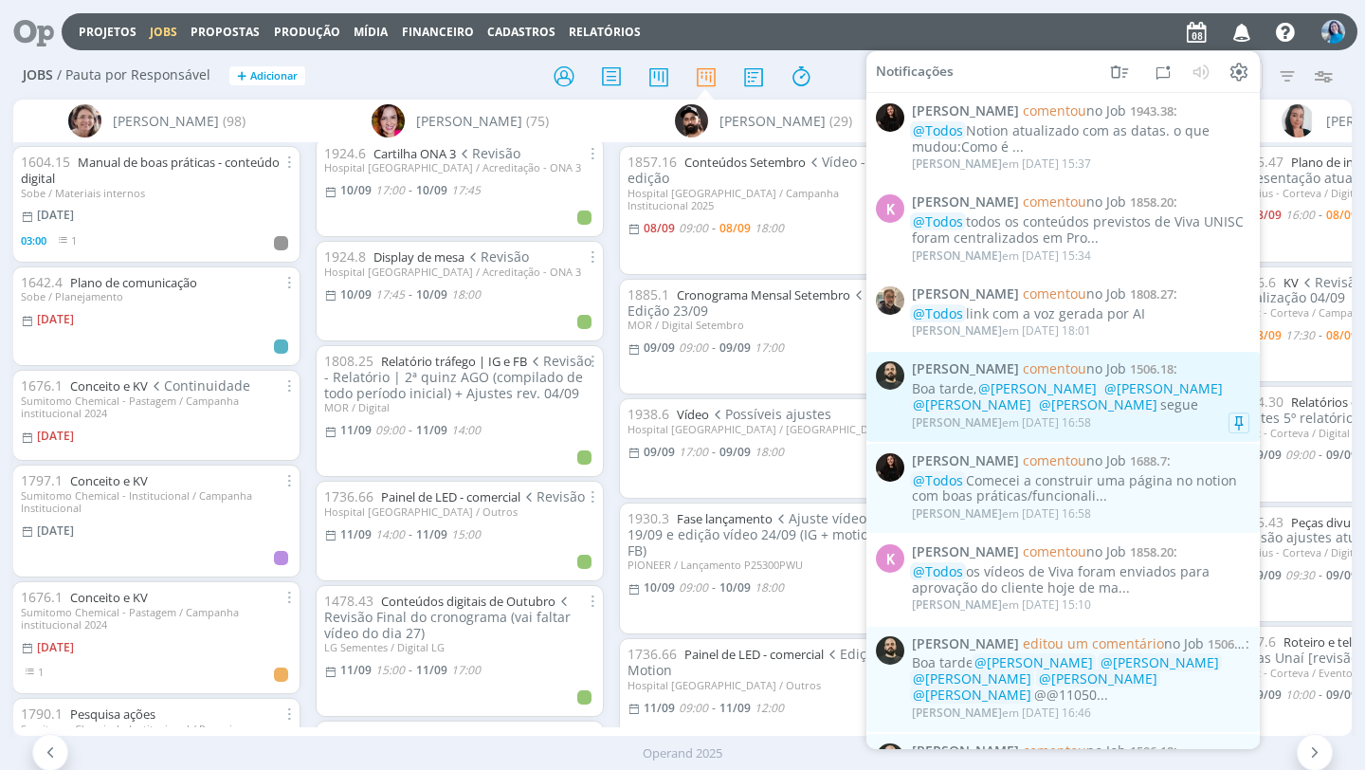
click at [1160, 415] on div "Patrick Freitas em 05/09 às 16:58" at bounding box center [1081, 422] width 338 height 19
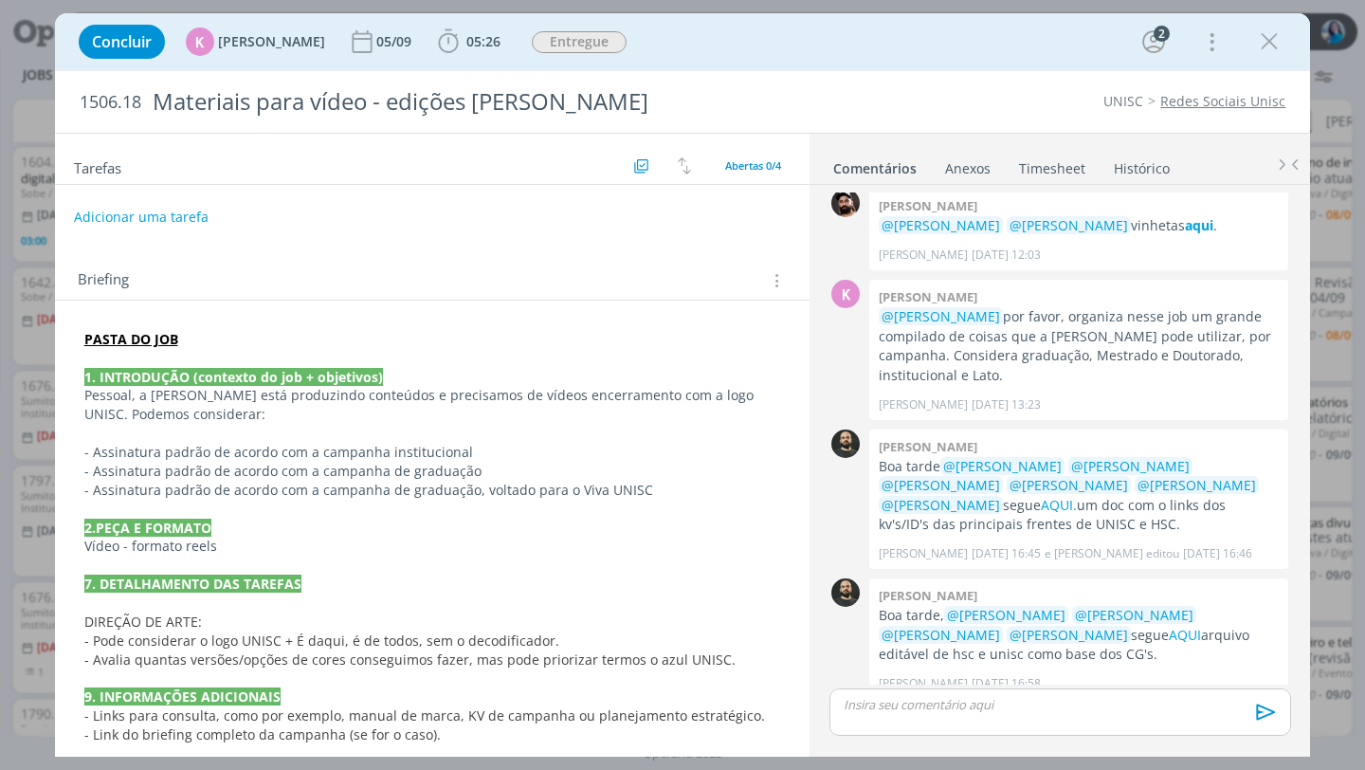
click at [1051, 158] on link "Timesheet" at bounding box center [1052, 164] width 68 height 27
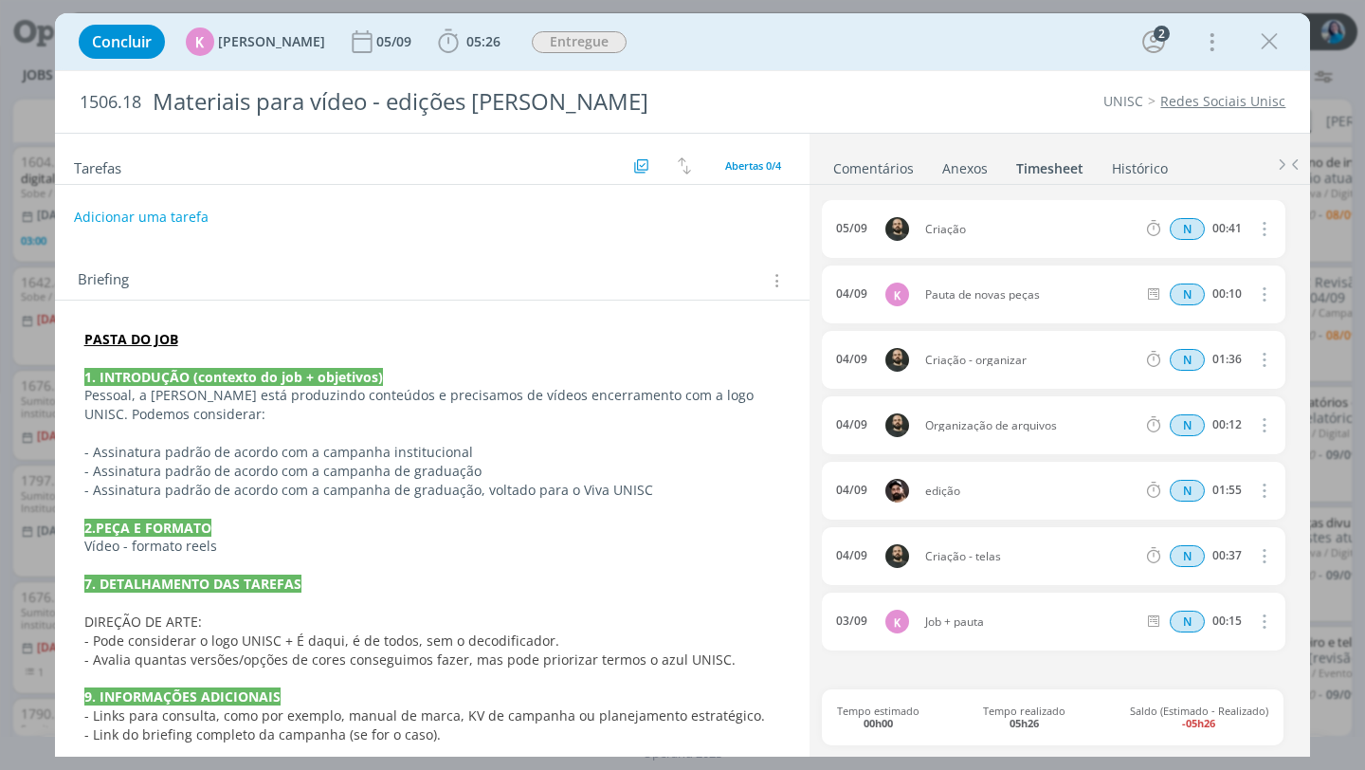
click at [892, 159] on link "Comentários" at bounding box center [873, 164] width 82 height 27
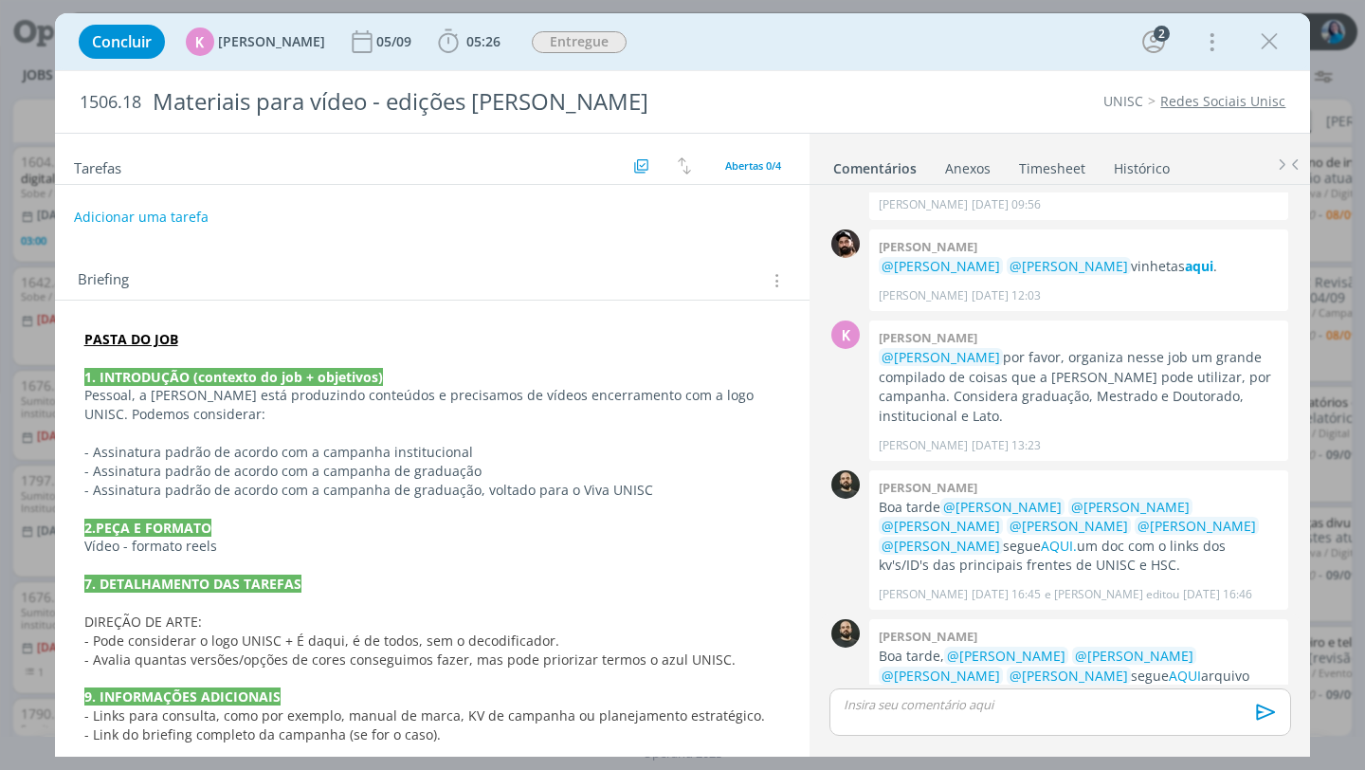
scroll to position [119, 0]
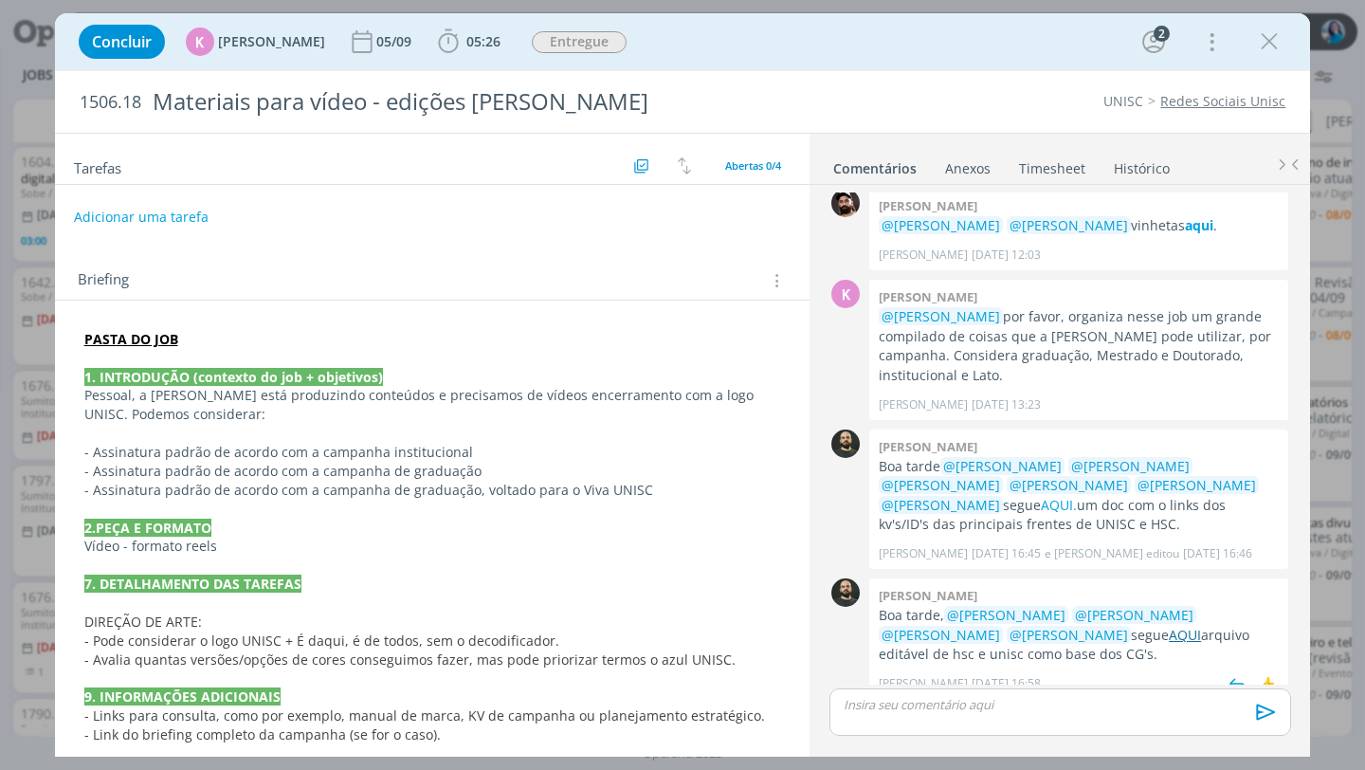
click at [1169, 626] on link "AQUI" at bounding box center [1185, 635] width 32 height 18
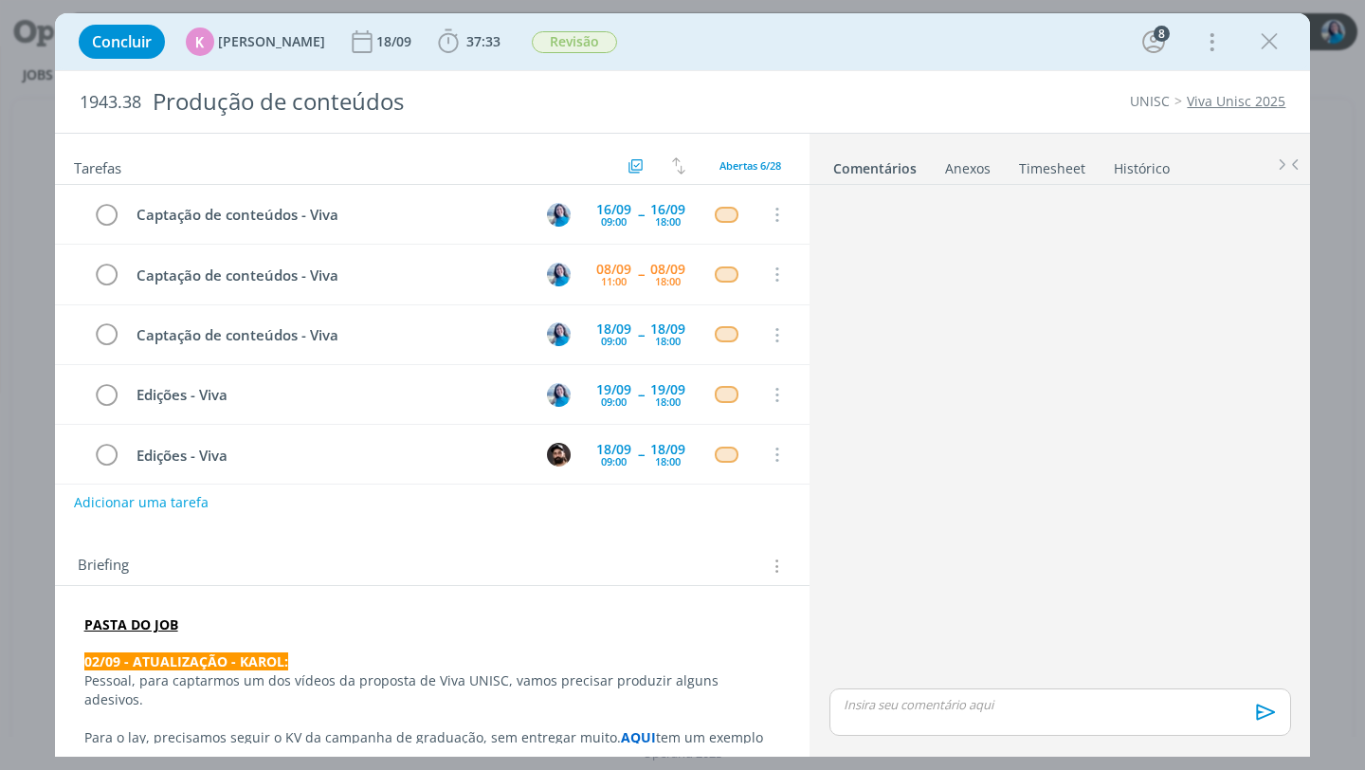
click at [1060, 168] on link "Timesheet" at bounding box center [1052, 164] width 68 height 27
